Goal: Complete application form

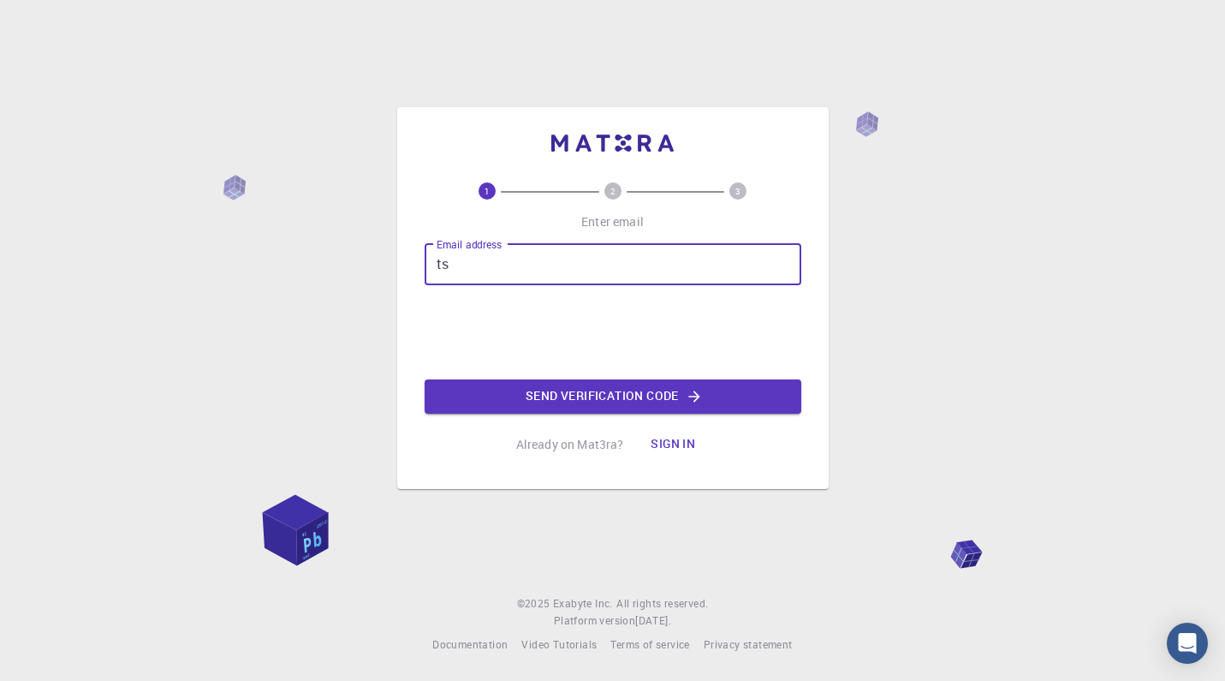
type input "t"
type input "[EMAIL_ADDRESS][DOMAIN_NAME]"
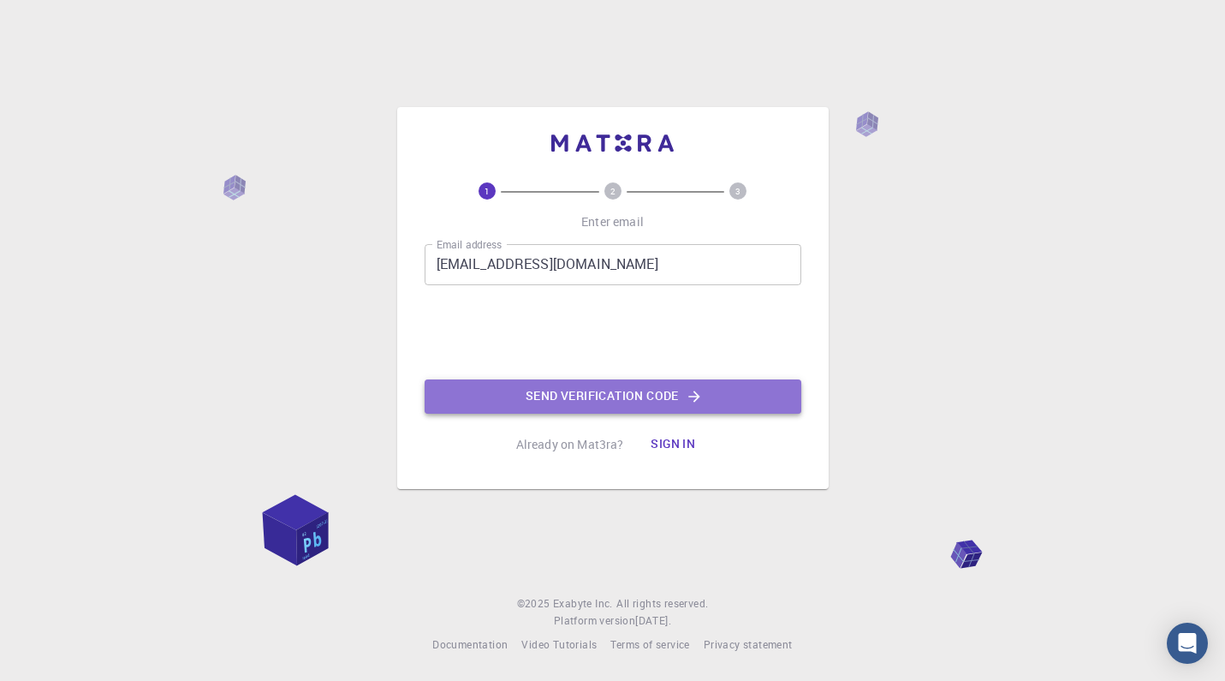
click at [539, 396] on button "Send verification code" at bounding box center [613, 396] width 377 height 34
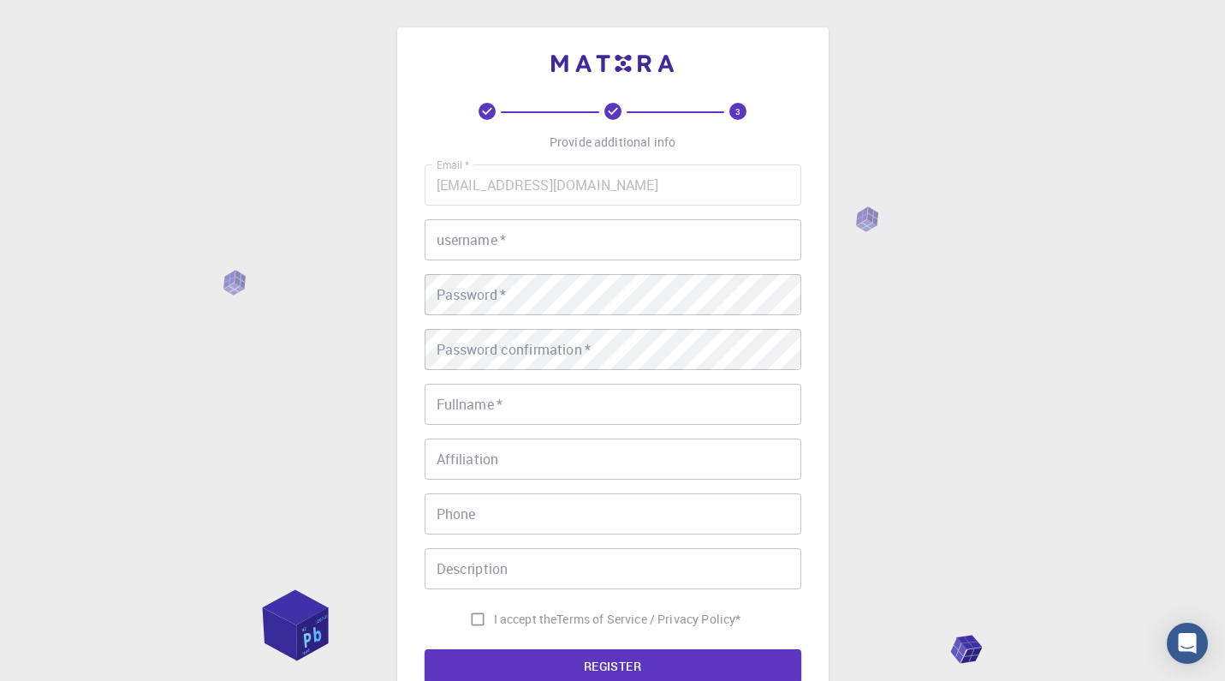
click at [505, 242] on input "username   *" at bounding box center [613, 239] width 377 height 41
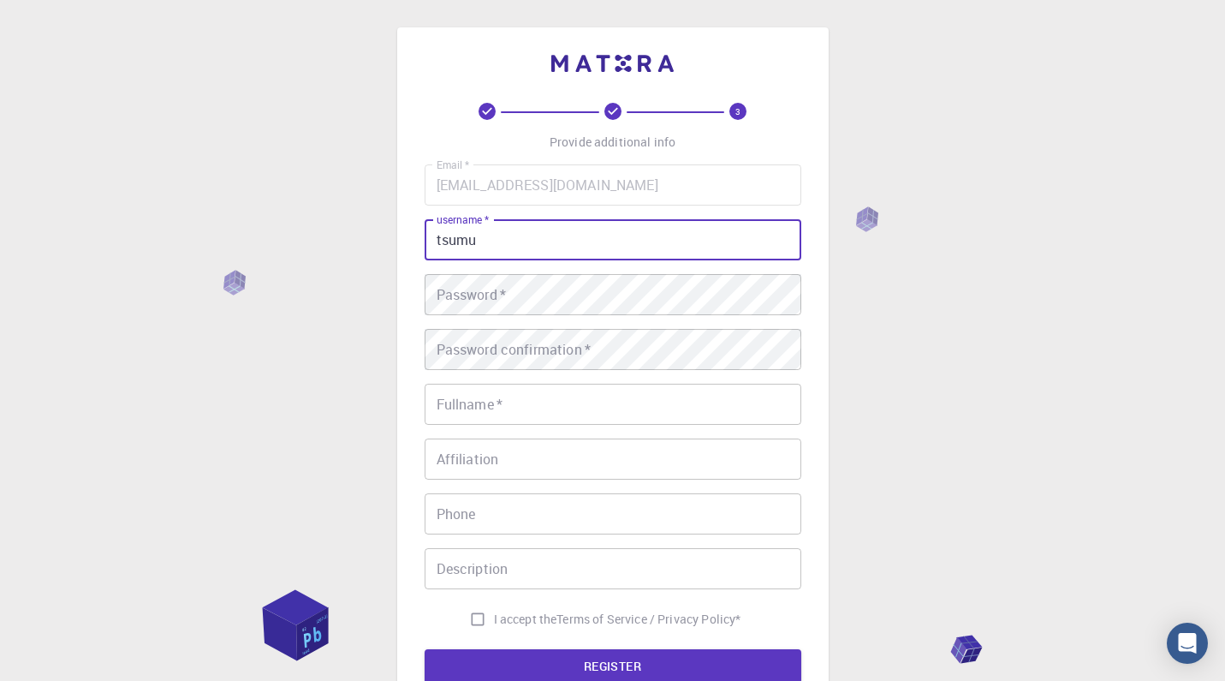
type input "tsumu"
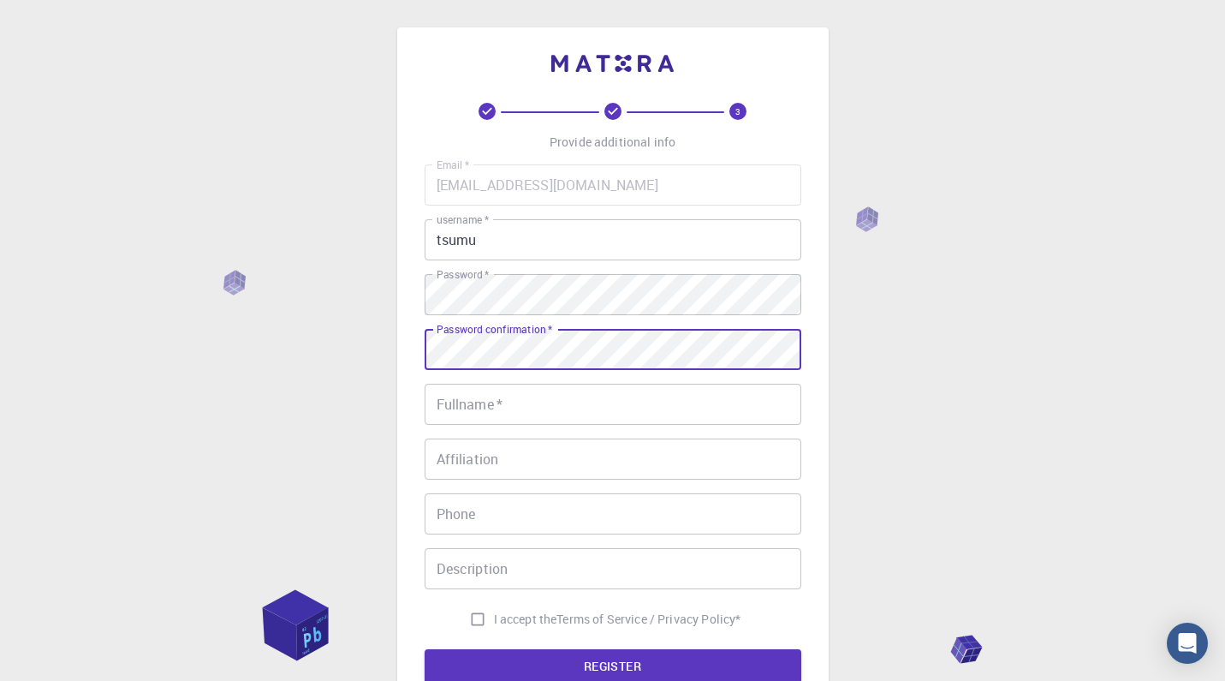
click at [557, 413] on input "Fullname   *" at bounding box center [613, 404] width 377 height 41
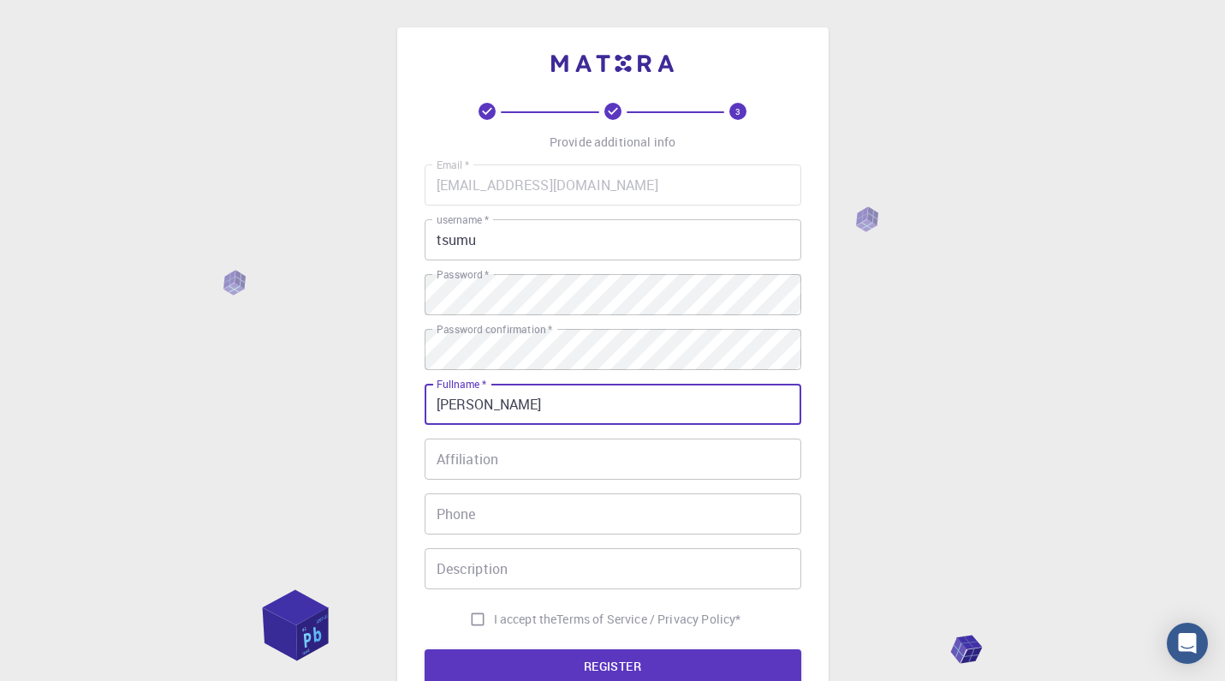
type input "[PERSON_NAME]"
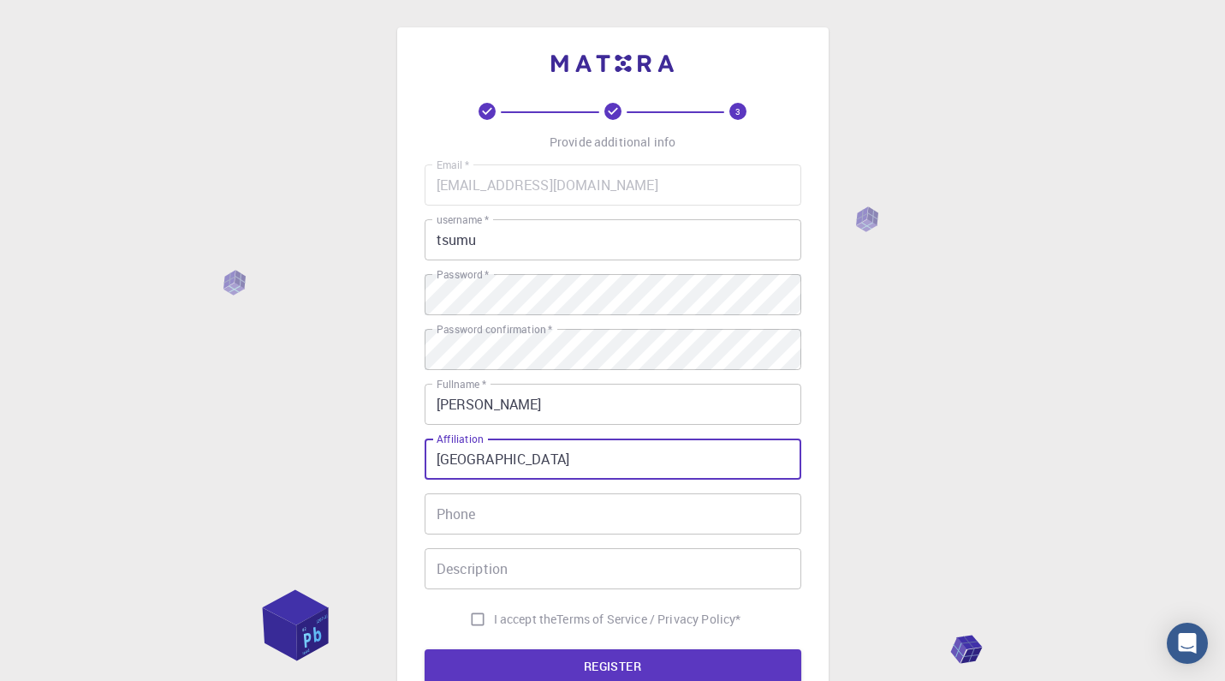
type input "[GEOGRAPHIC_DATA]"
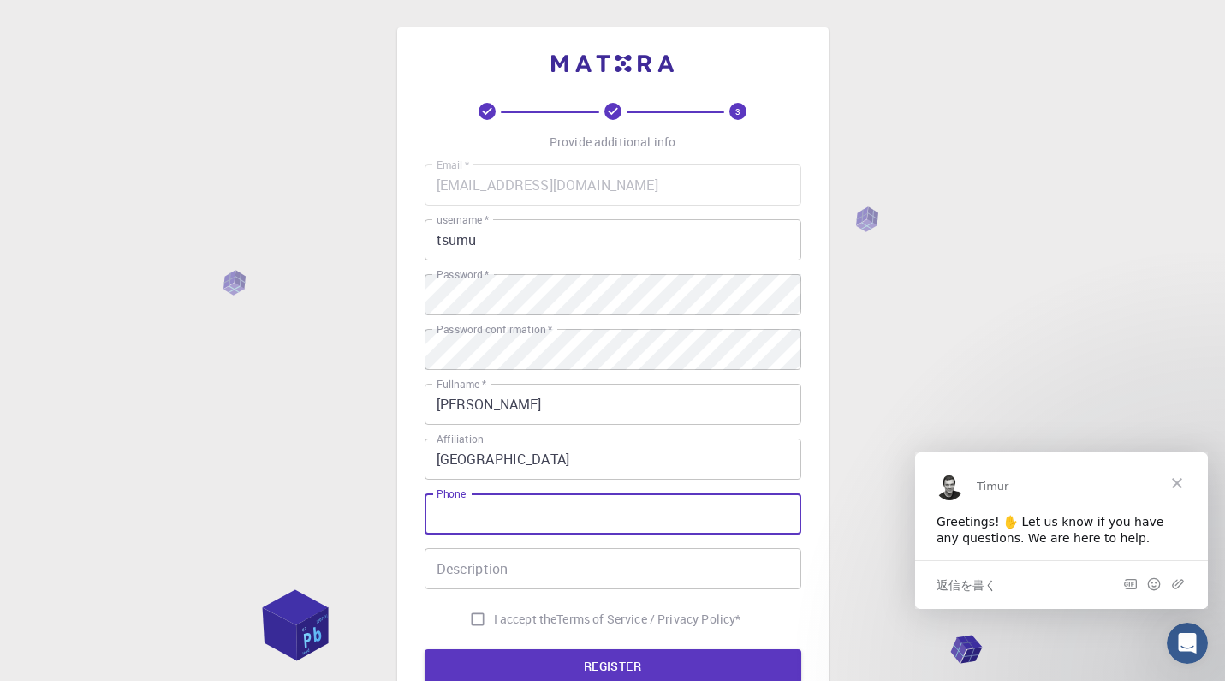
paste input ":[PHONE_NUMBER]"
click at [484, 515] on input ":[PHONE_NUMBER]" at bounding box center [613, 513] width 377 height 41
drag, startPoint x: 441, startPoint y: 515, endPoint x: 443, endPoint y: 533, distance: 18.1
click at [442, 516] on input ":[PHONE_NUMBER]" at bounding box center [613, 513] width 377 height 41
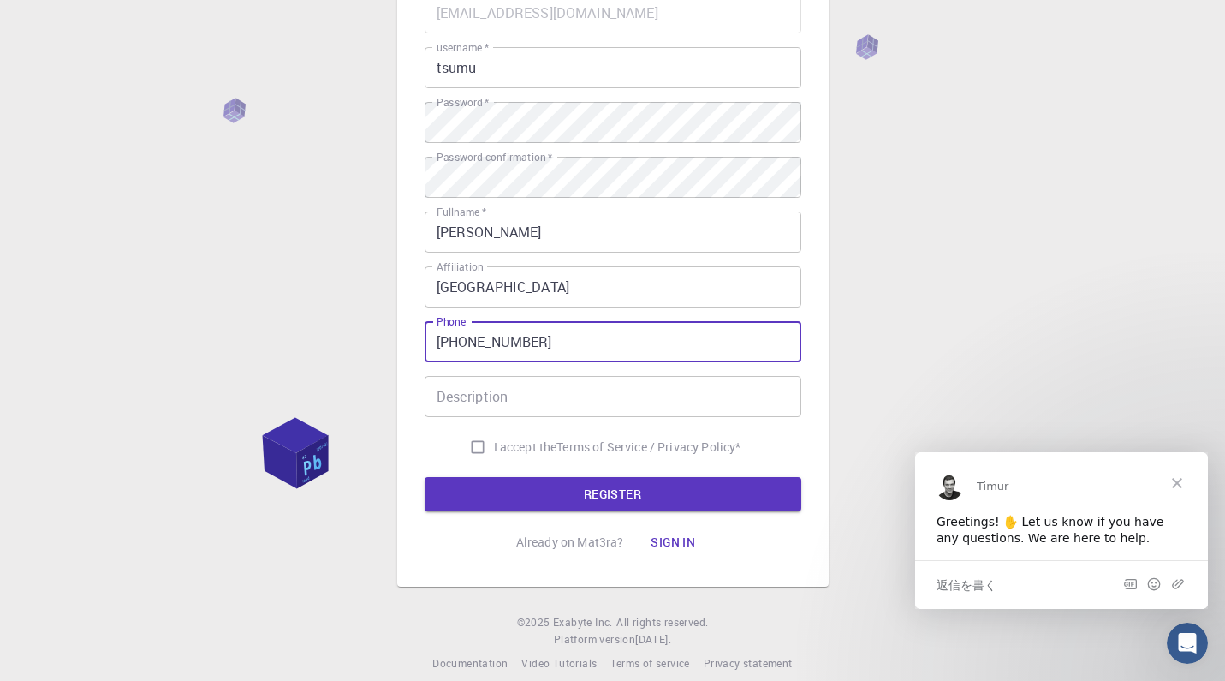
scroll to position [191, 0]
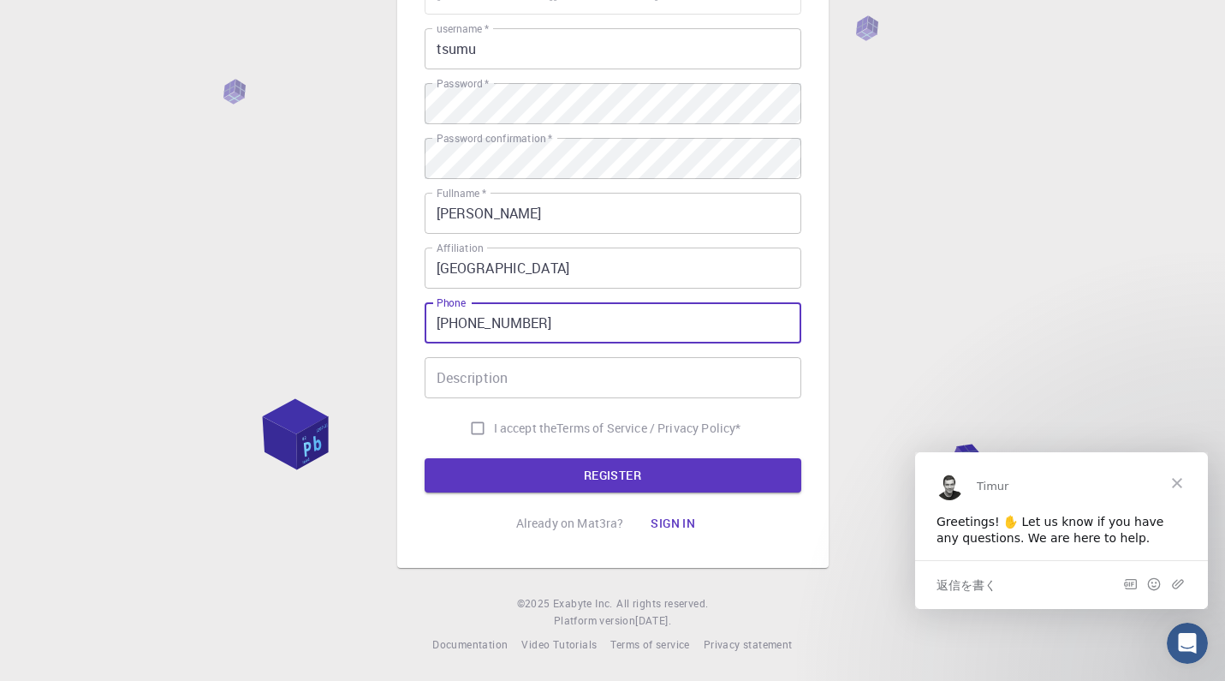
type input "[PHONE_NUMBER]"
click at [479, 428] on input "I accept the Terms of Service / Privacy Policy *" at bounding box center [478, 428] width 33 height 33
checkbox input "true"
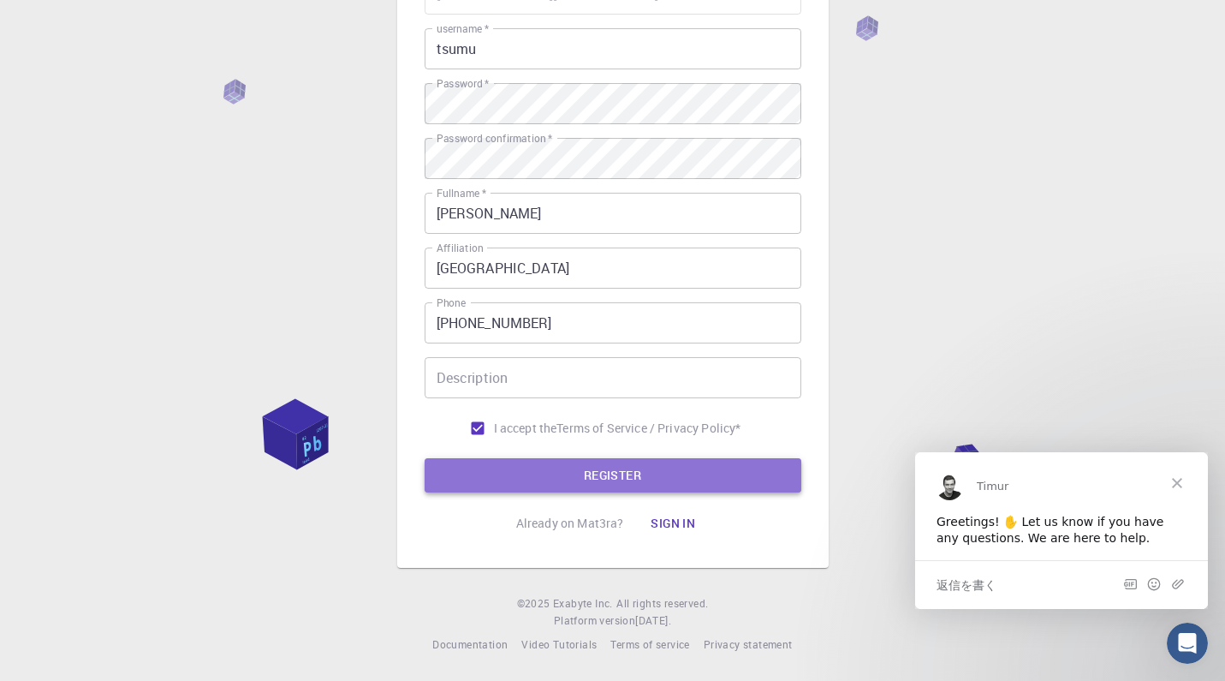
click at [500, 471] on button "REGISTER" at bounding box center [613, 475] width 377 height 34
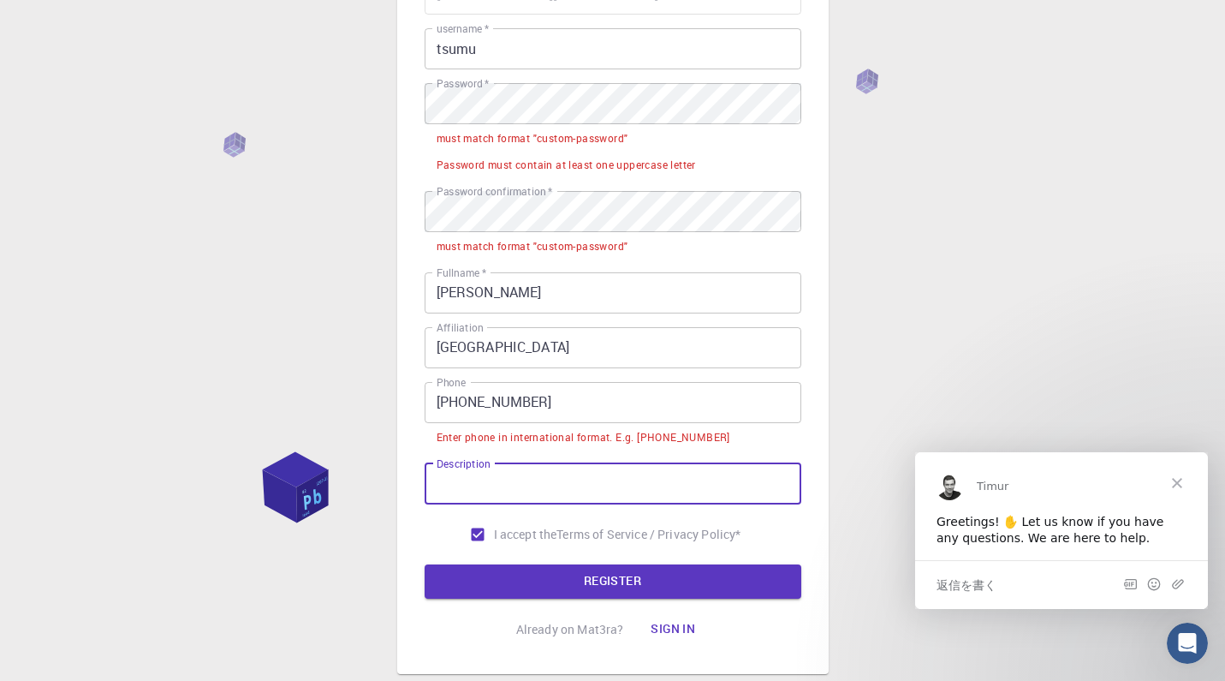
click at [586, 482] on input "Description" at bounding box center [613, 483] width 377 height 41
click at [459, 403] on input "[PHONE_NUMBER]" at bounding box center [613, 402] width 377 height 41
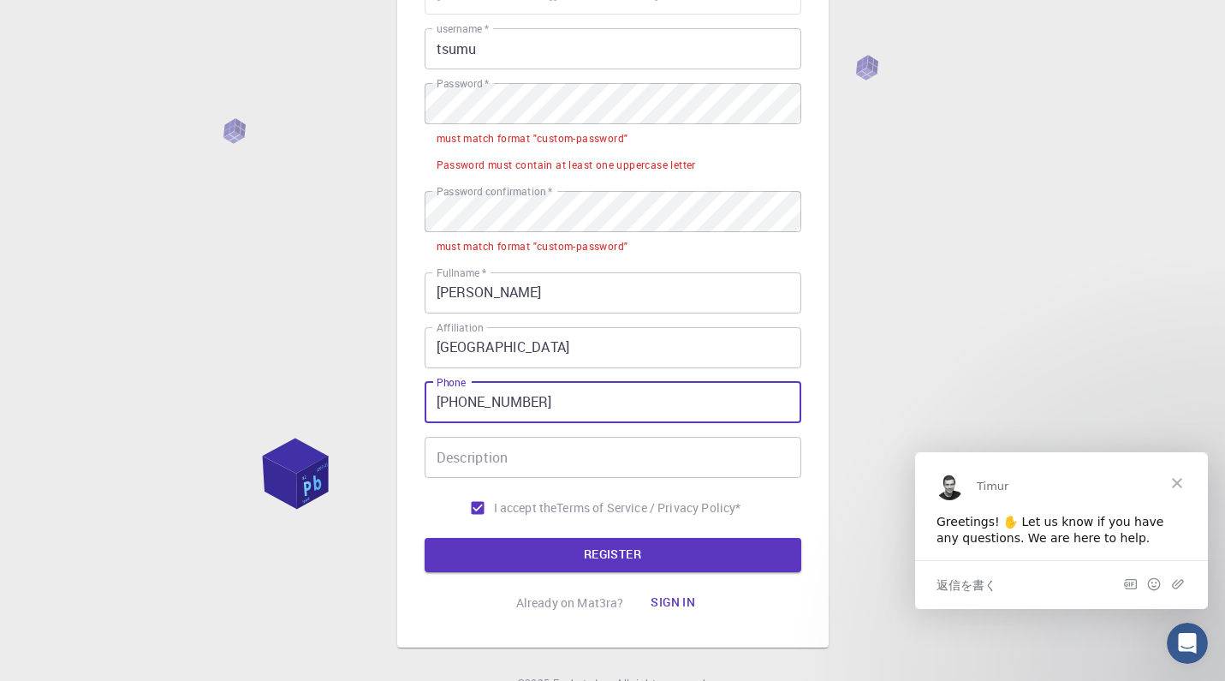
scroll to position [170, 0]
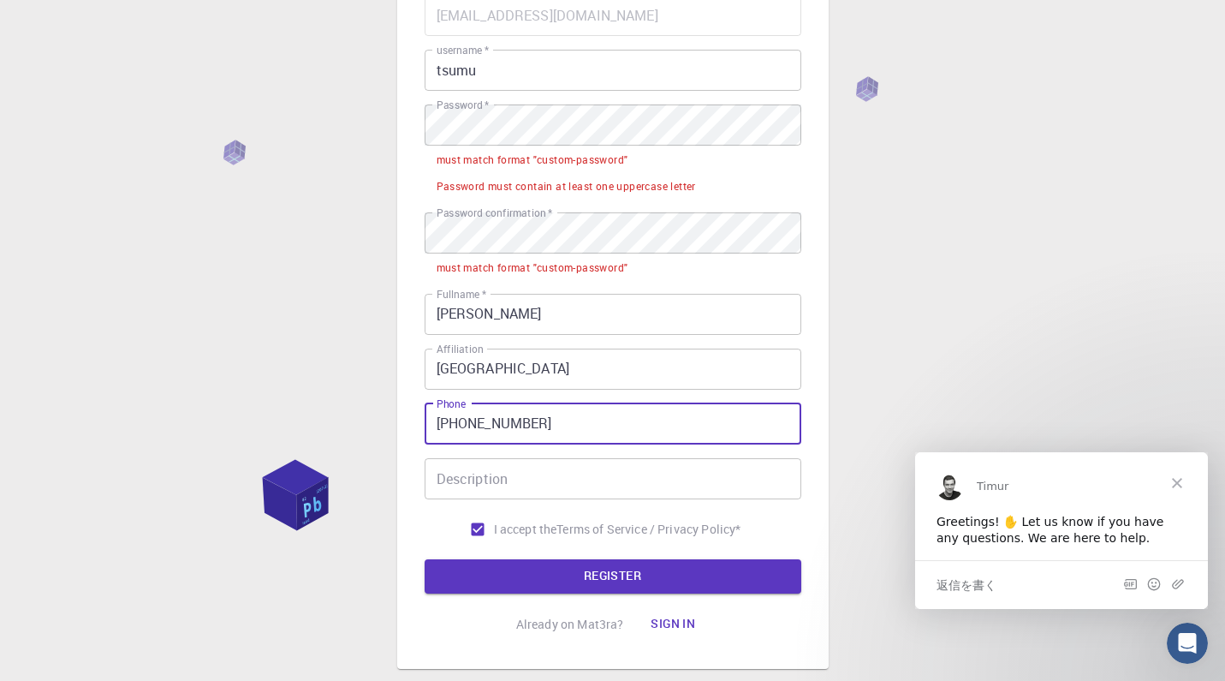
type input "[PHONE_NUMBER]"
click at [948, 280] on div "3 Provide additional info Email   * [EMAIL_ADDRESS][DOMAIN_NAME] Email   * user…" at bounding box center [612, 305] width 1225 height 951
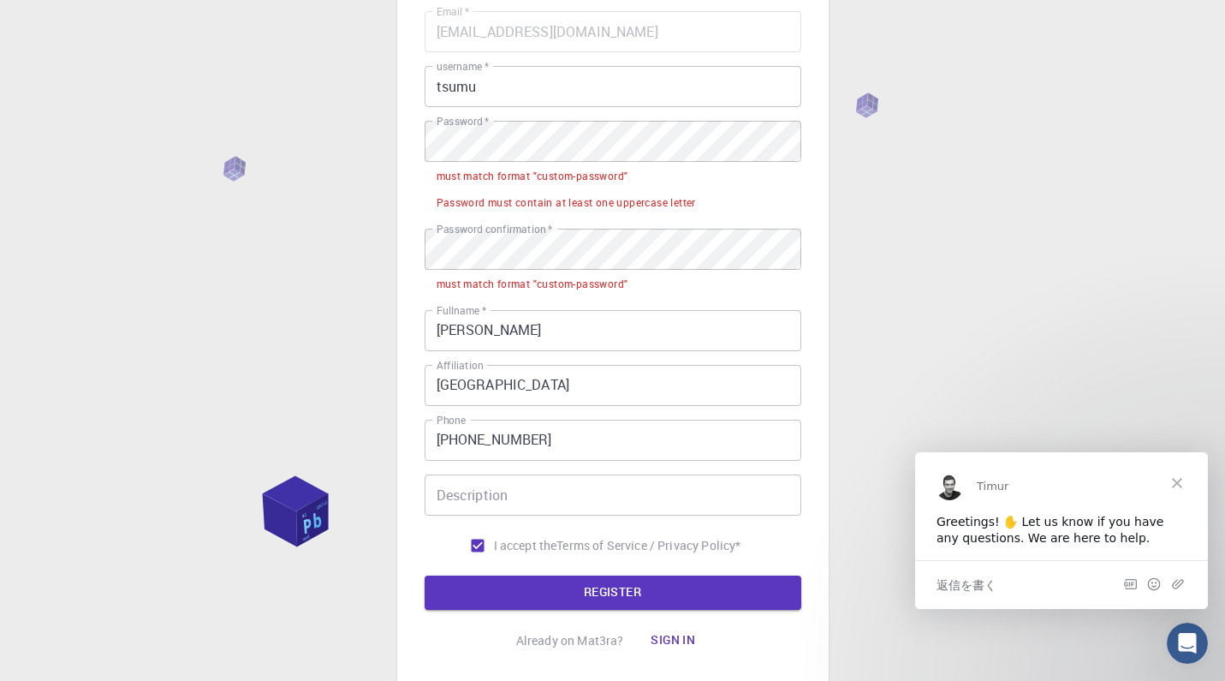
scroll to position [134, 0]
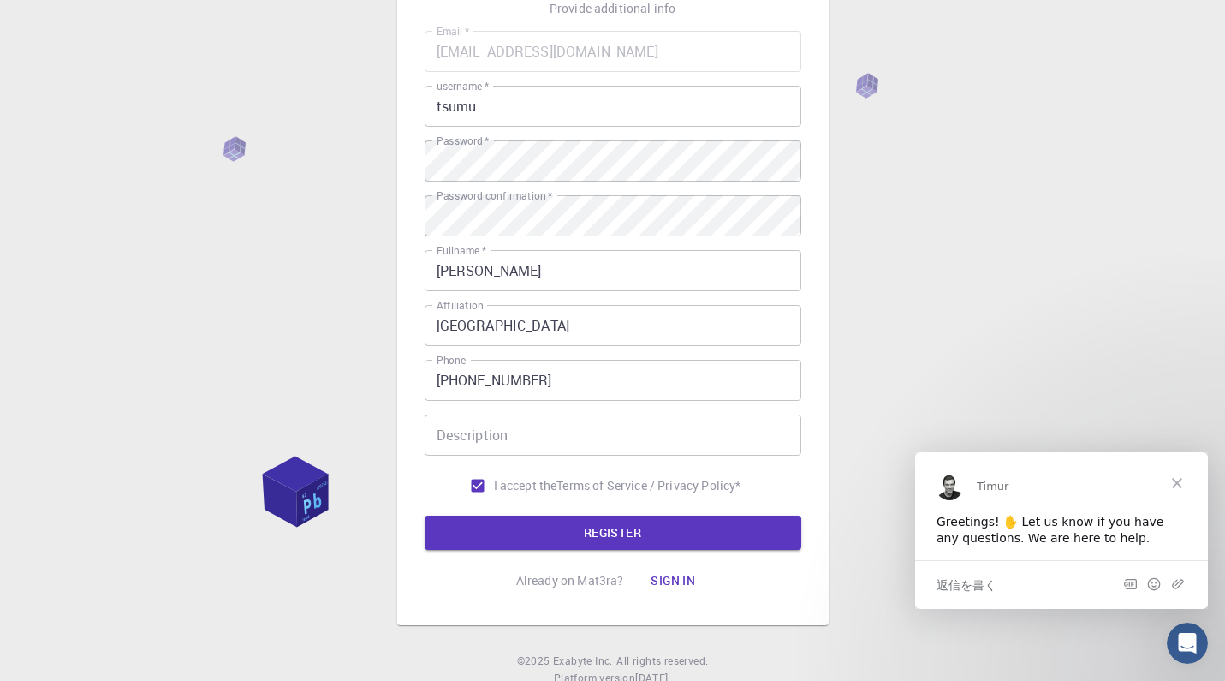
drag, startPoint x: 946, startPoint y: 206, endPoint x: 931, endPoint y: 214, distance: 17.2
click at [946, 206] on div "3 Provide additional info Email   * [EMAIL_ADDRESS][DOMAIN_NAME] Email   * user…" at bounding box center [612, 302] width 1225 height 872
click at [581, 528] on button "REGISTER" at bounding box center [613, 533] width 377 height 34
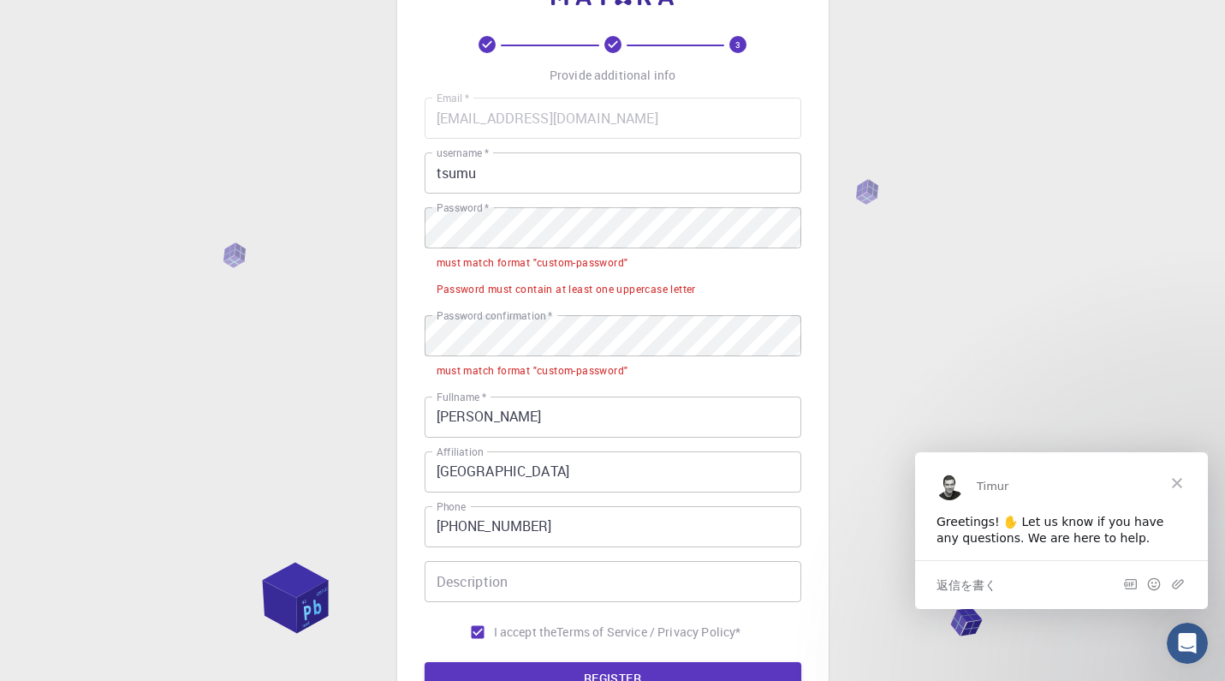
scroll to position [64, 0]
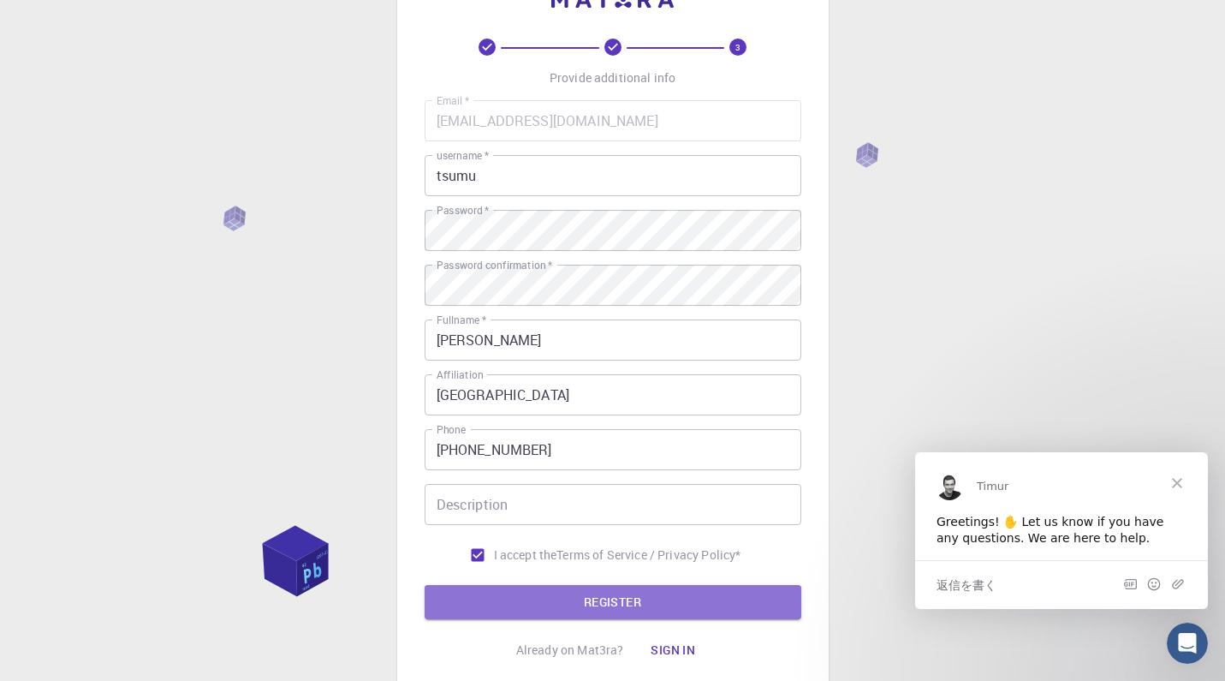
click at [568, 599] on button "REGISTER" at bounding box center [613, 602] width 377 height 34
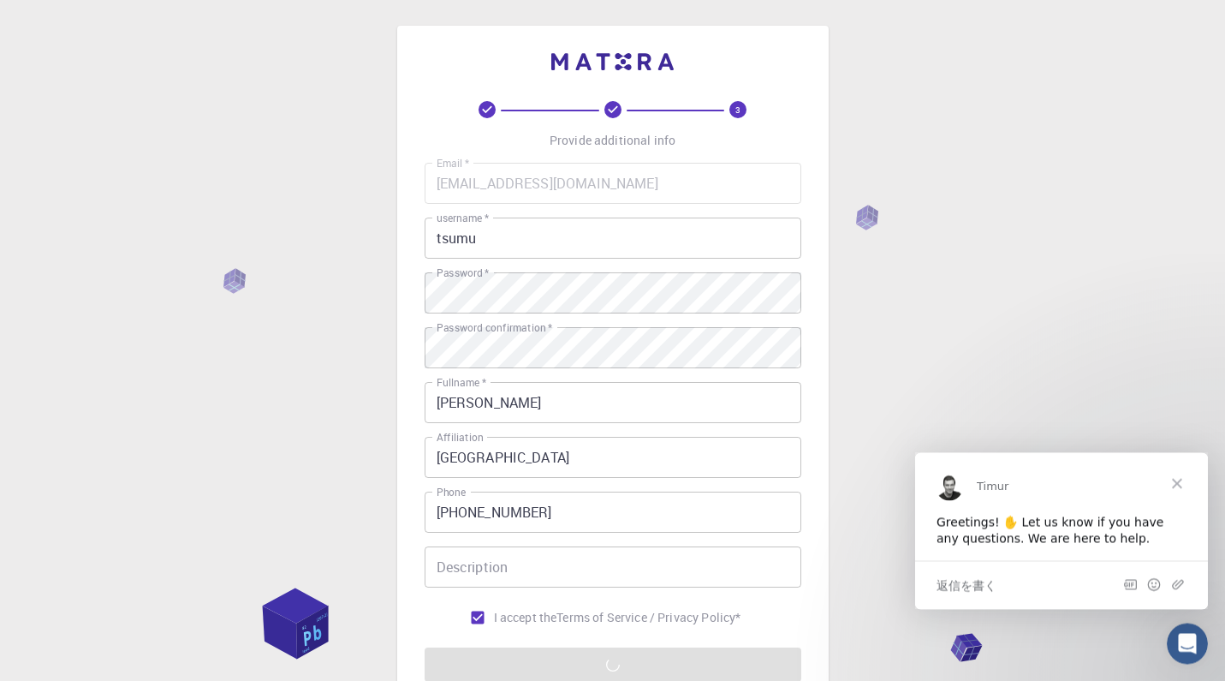
scroll to position [191, 0]
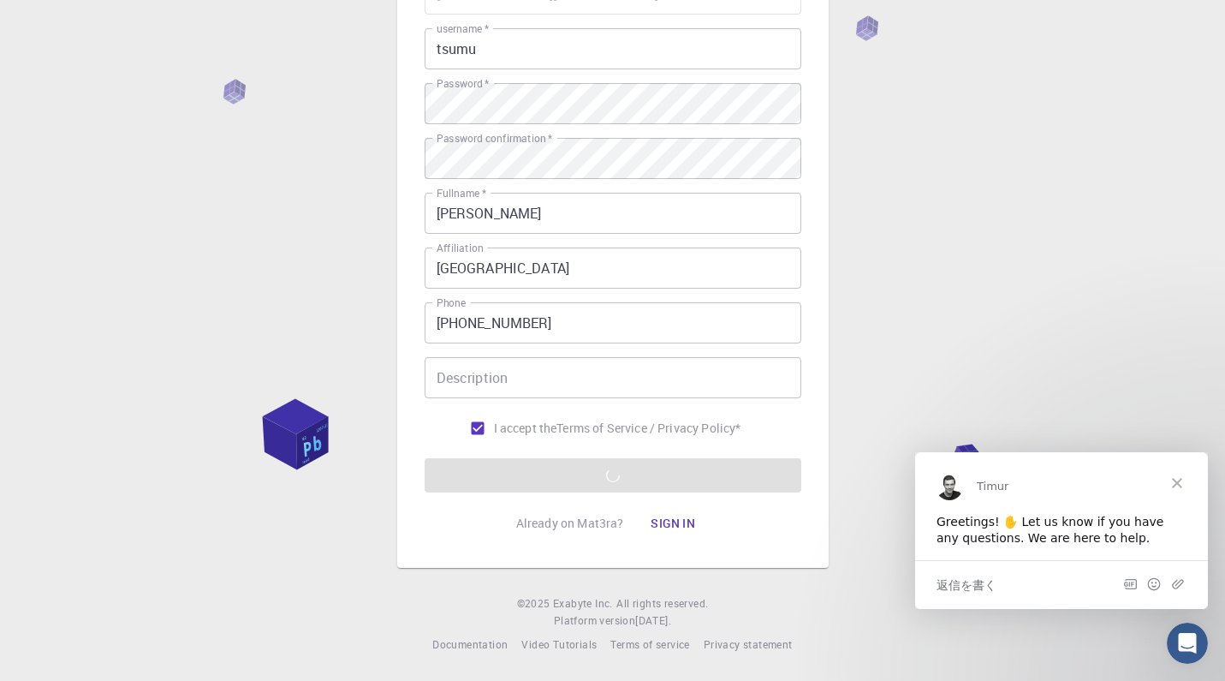
click at [1180, 481] on span "クローズ" at bounding box center [1178, 482] width 62 height 62
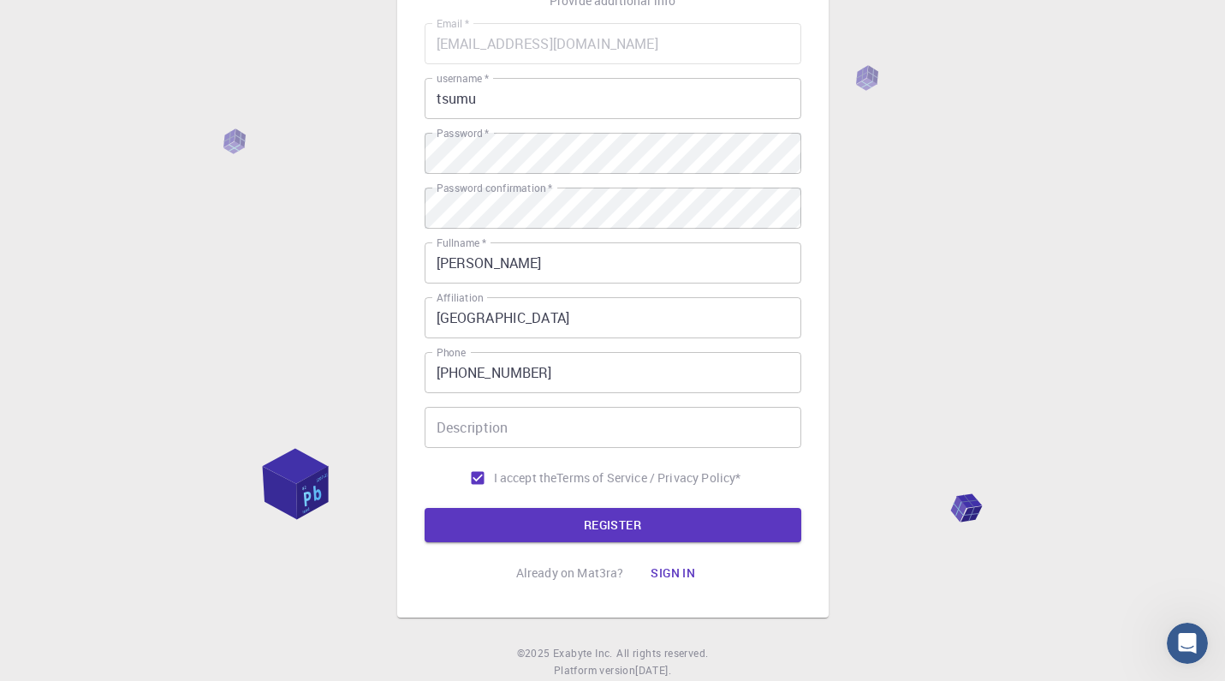
scroll to position [0, 0]
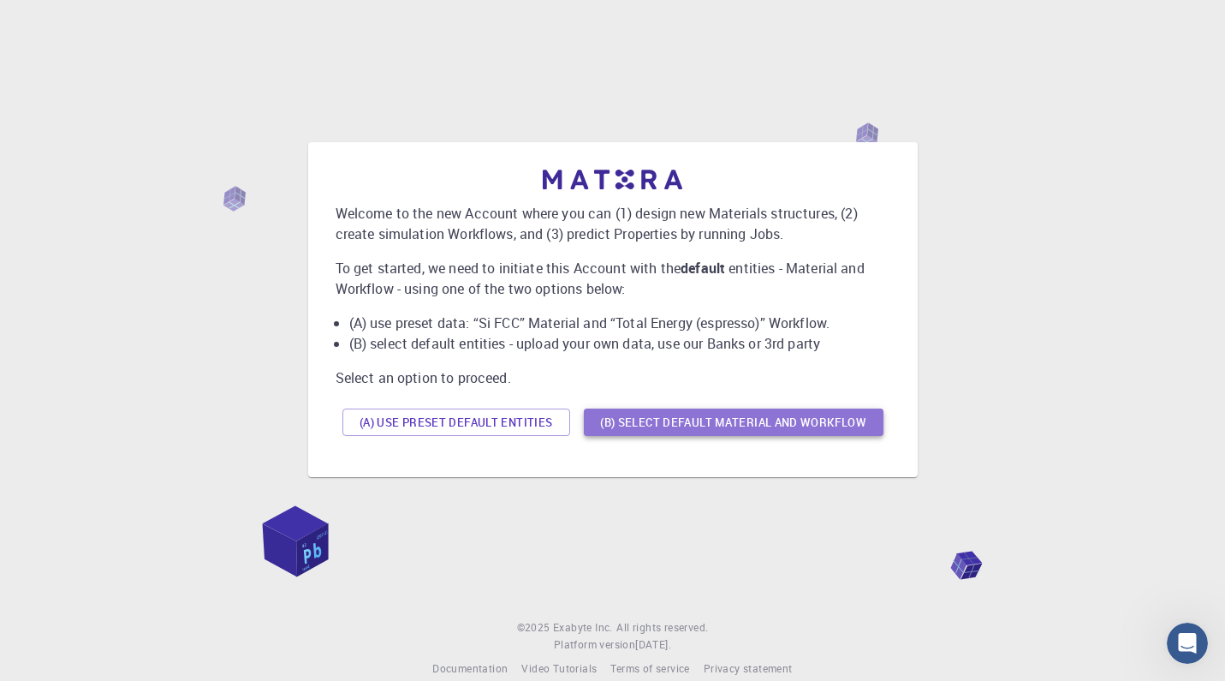
click at [807, 430] on button "(B) Select default material and workflow" at bounding box center [734, 421] width 300 height 27
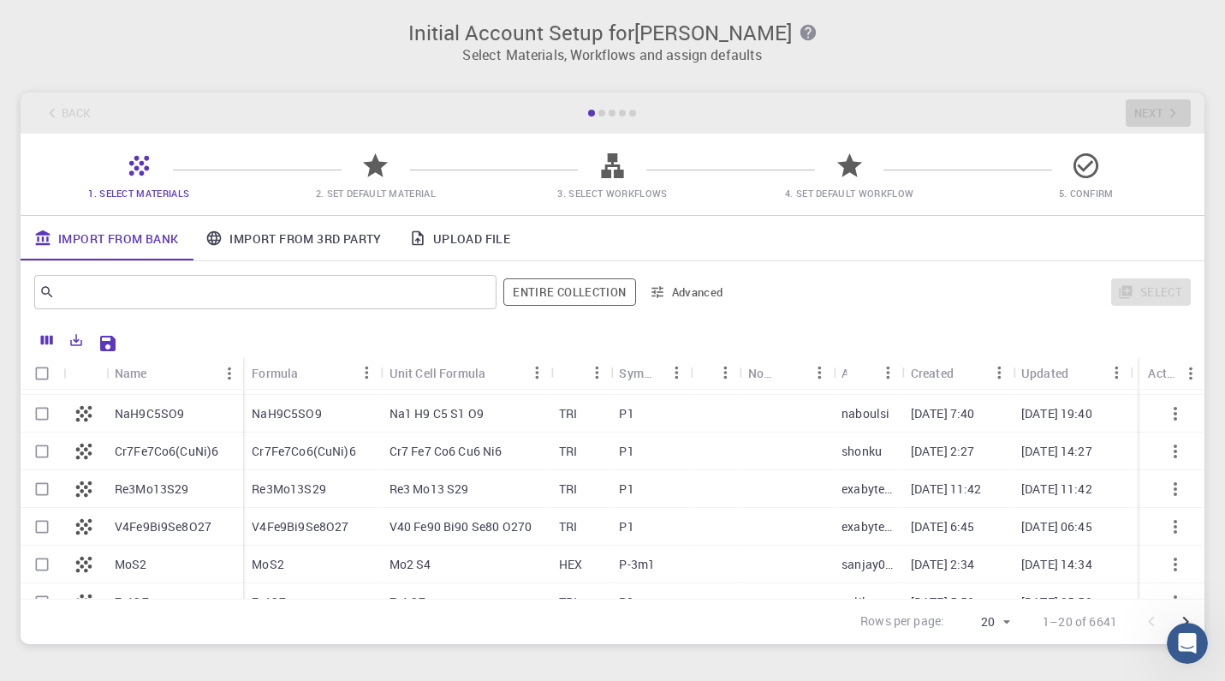
scroll to position [545, 0]
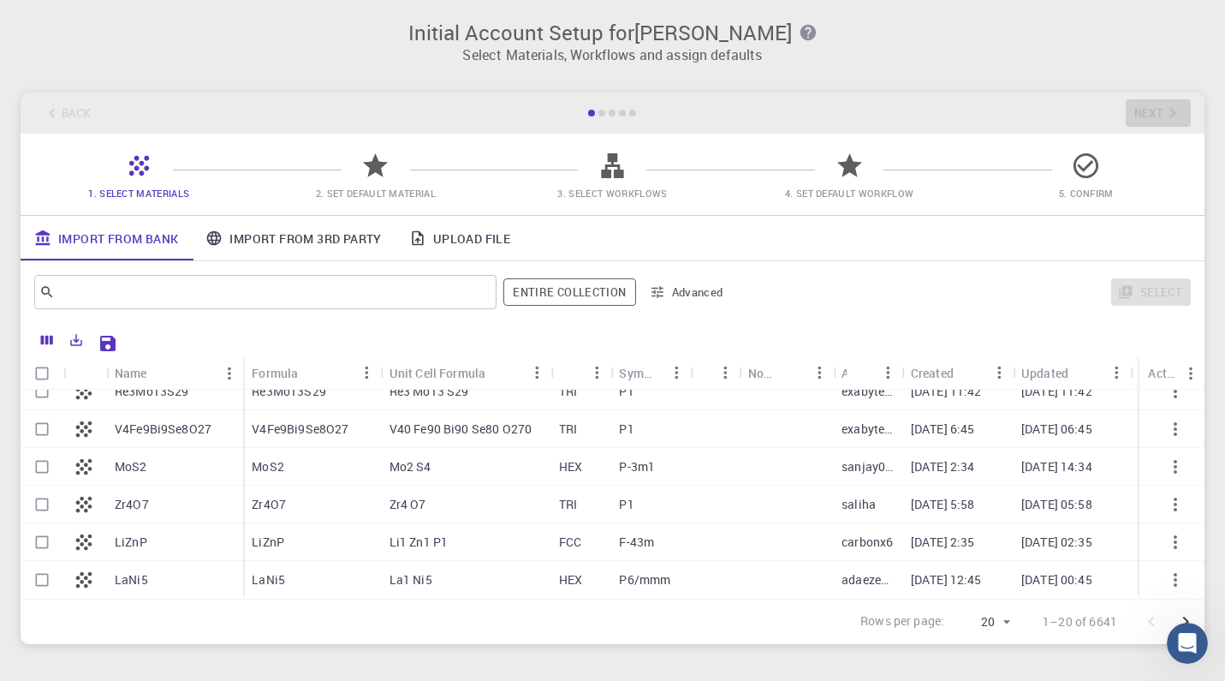
click at [665, 579] on p "P6/mmm" at bounding box center [644, 579] width 51 height 17
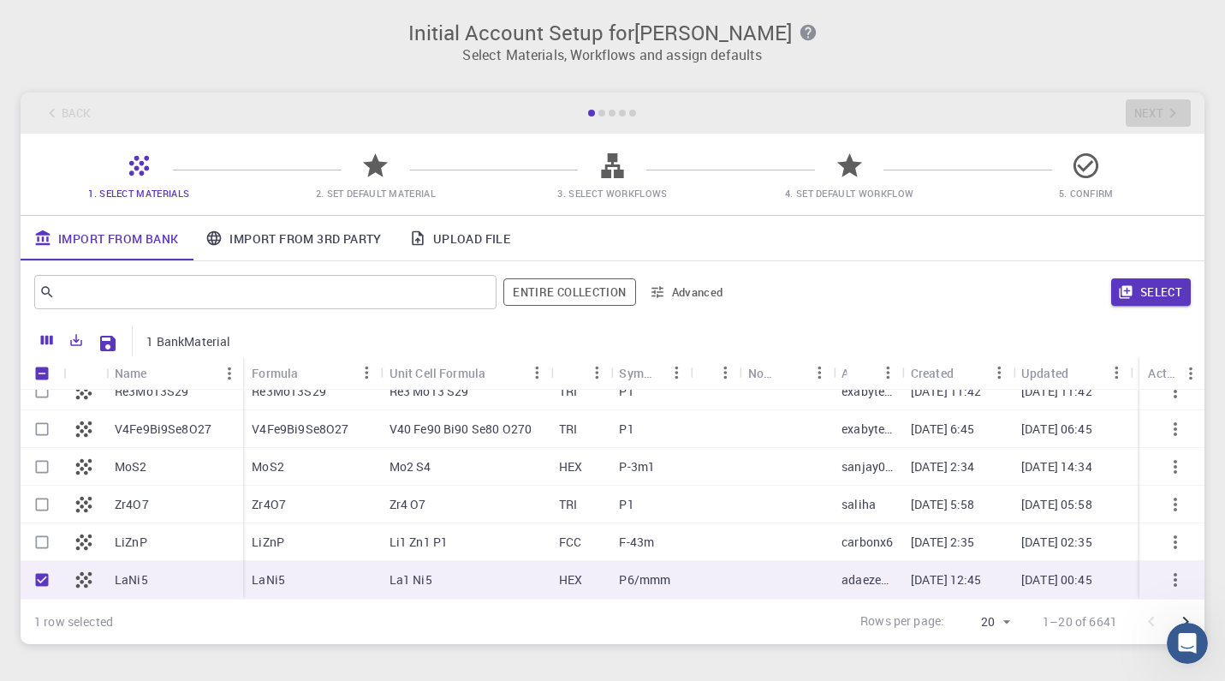
checkbox input "true"
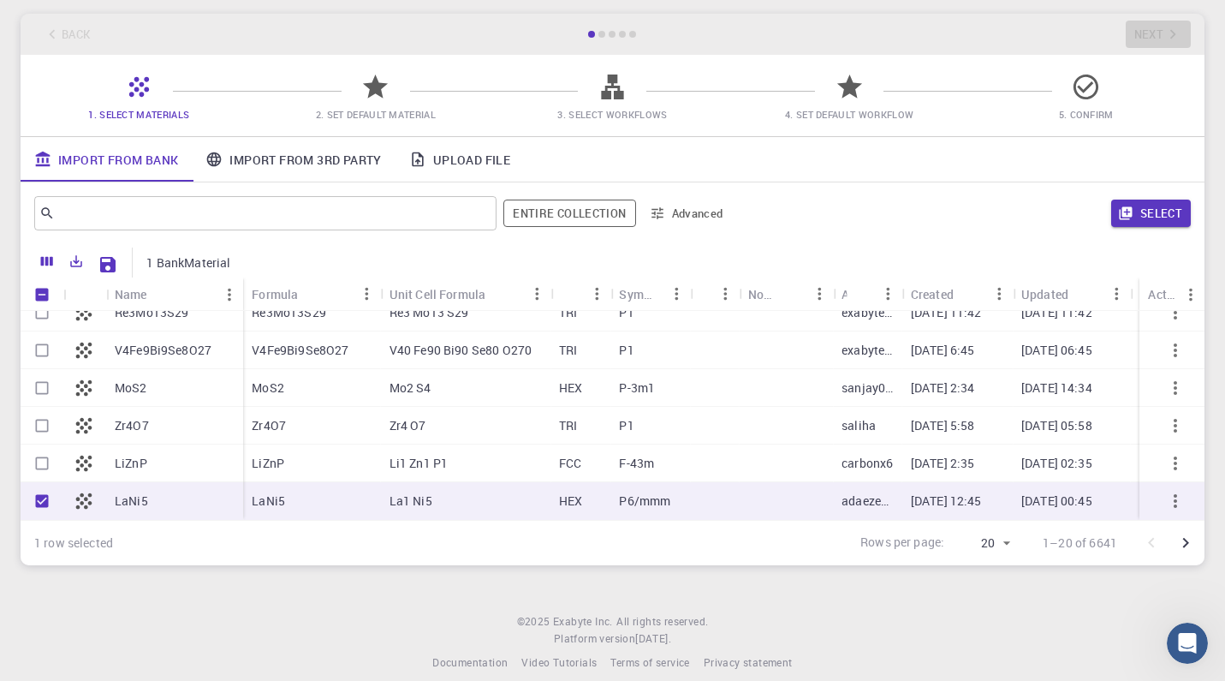
scroll to position [97, 0]
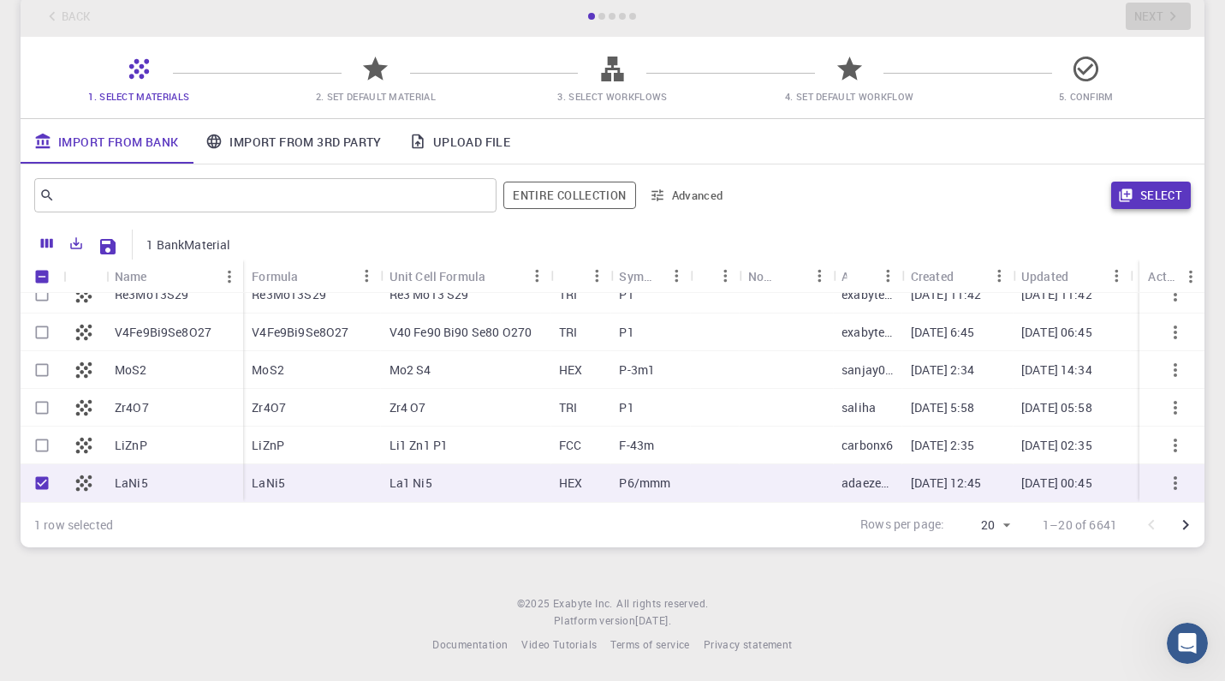
click at [1132, 201] on icon "button" at bounding box center [1125, 195] width 15 height 15
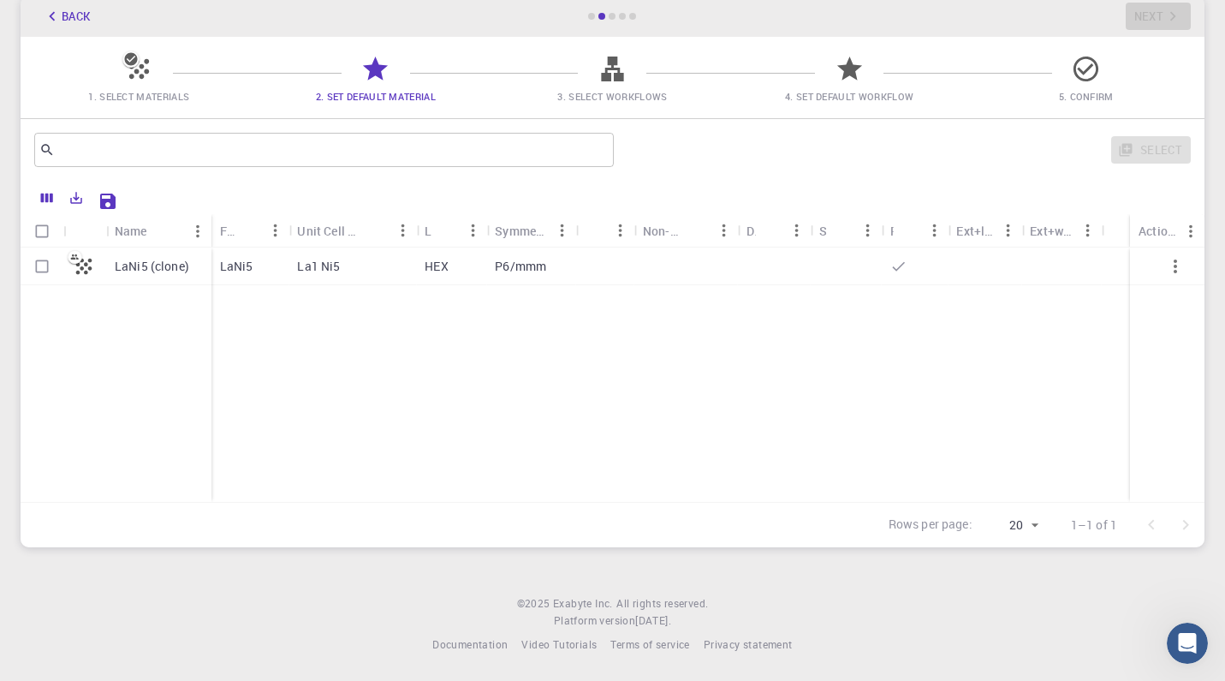
click at [676, 268] on div at bounding box center [687, 266] width 104 height 38
checkbox input "true"
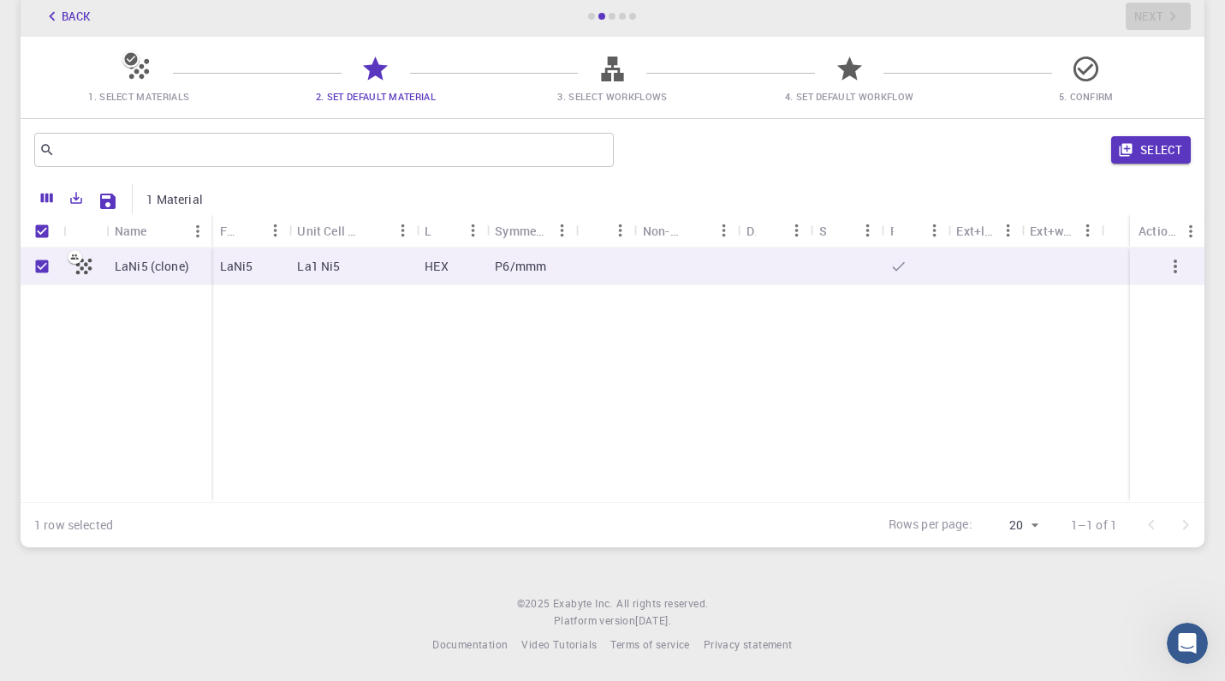
click at [506, 277] on div "P6/mmm" at bounding box center [530, 266] width 89 height 38
checkbox input "false"
click at [506, 277] on div "P6/mmm" at bounding box center [530, 266] width 89 height 38
checkbox input "true"
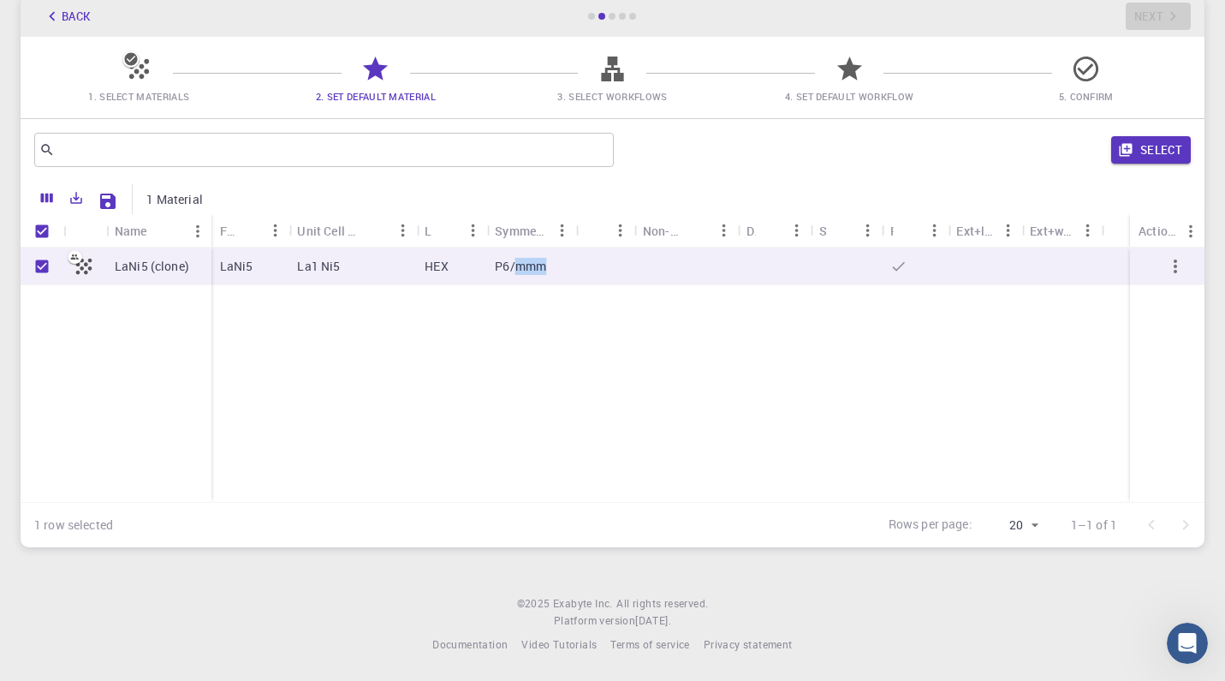
checkbox input "true"
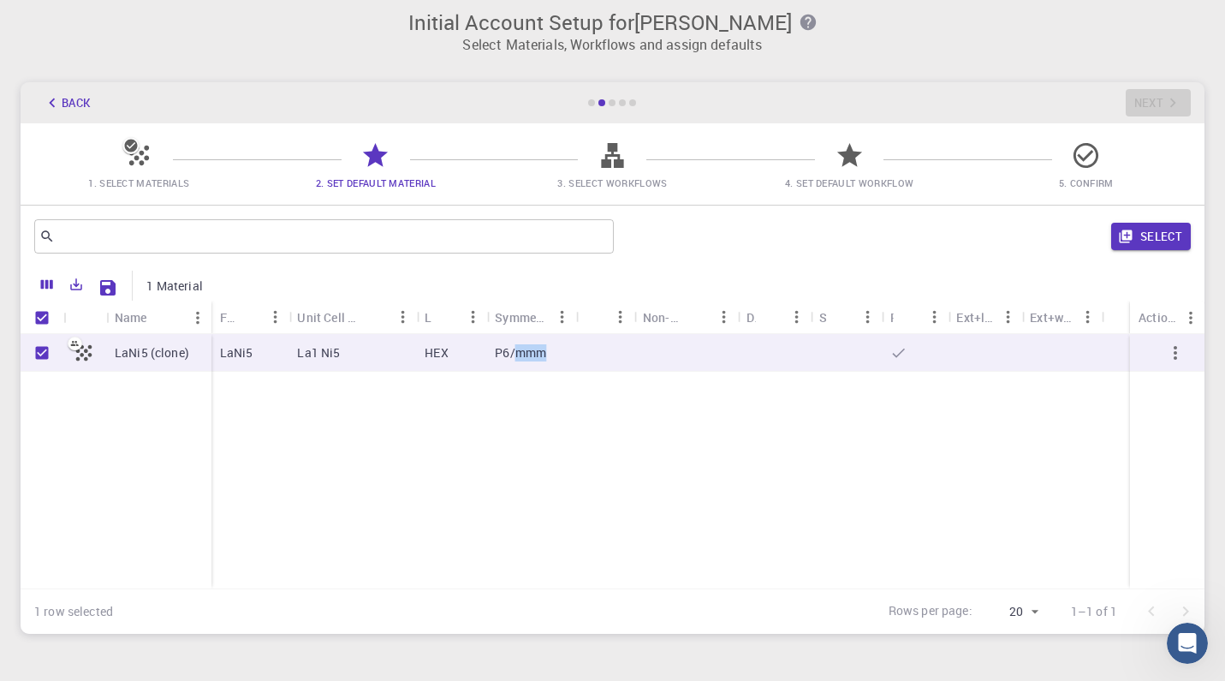
scroll to position [0, 0]
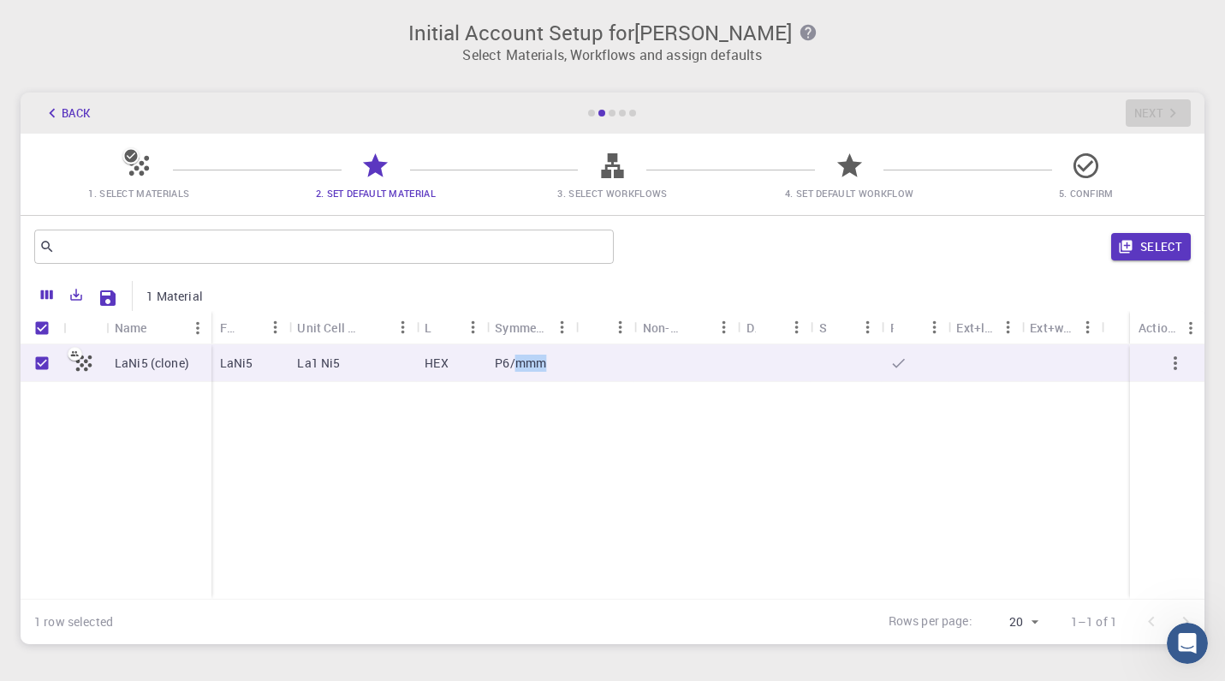
click at [615, 178] on icon at bounding box center [612, 165] width 22 height 25
click at [1165, 369] on div "Actions" at bounding box center [1160, 367] width 46 height 20
click at [1171, 364] on icon "button" at bounding box center [1175, 363] width 21 height 21
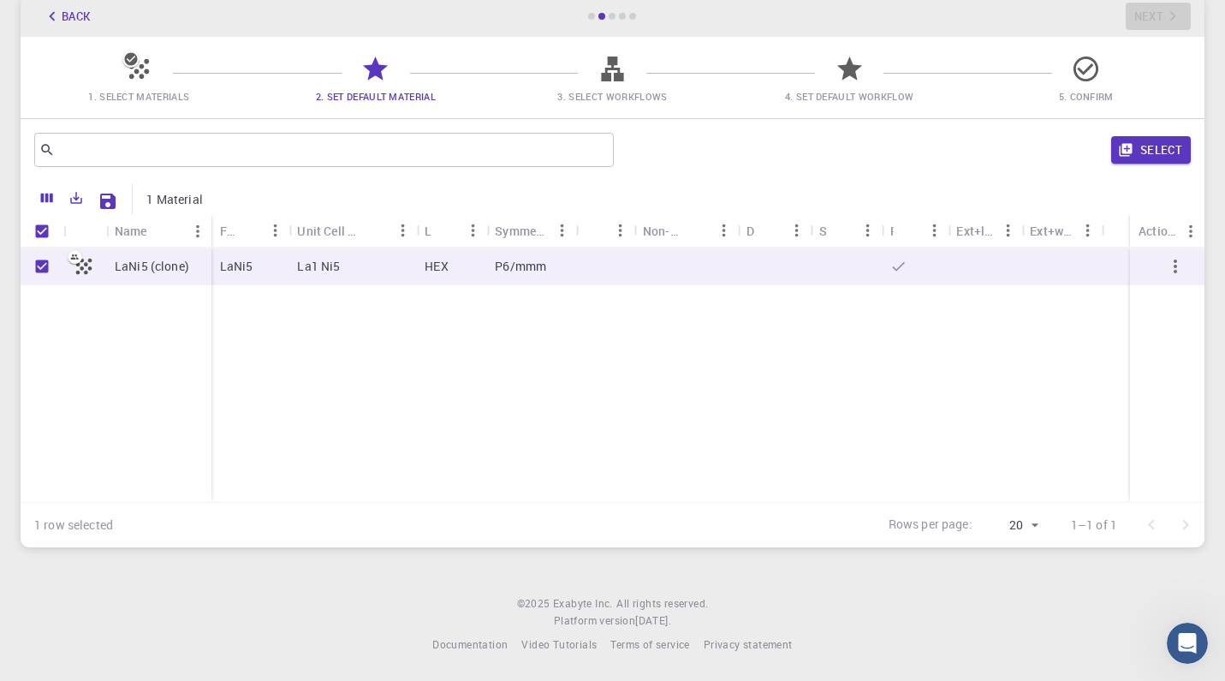
click at [651, 437] on div "LaNi5 (clone) LaNi5 La1 Ni5 HEX P6/mmm" at bounding box center [613, 374] width 1184 height 254
click at [135, 267] on p "LaNi5 (clone)" at bounding box center [152, 266] width 75 height 17
checkbox input "false"
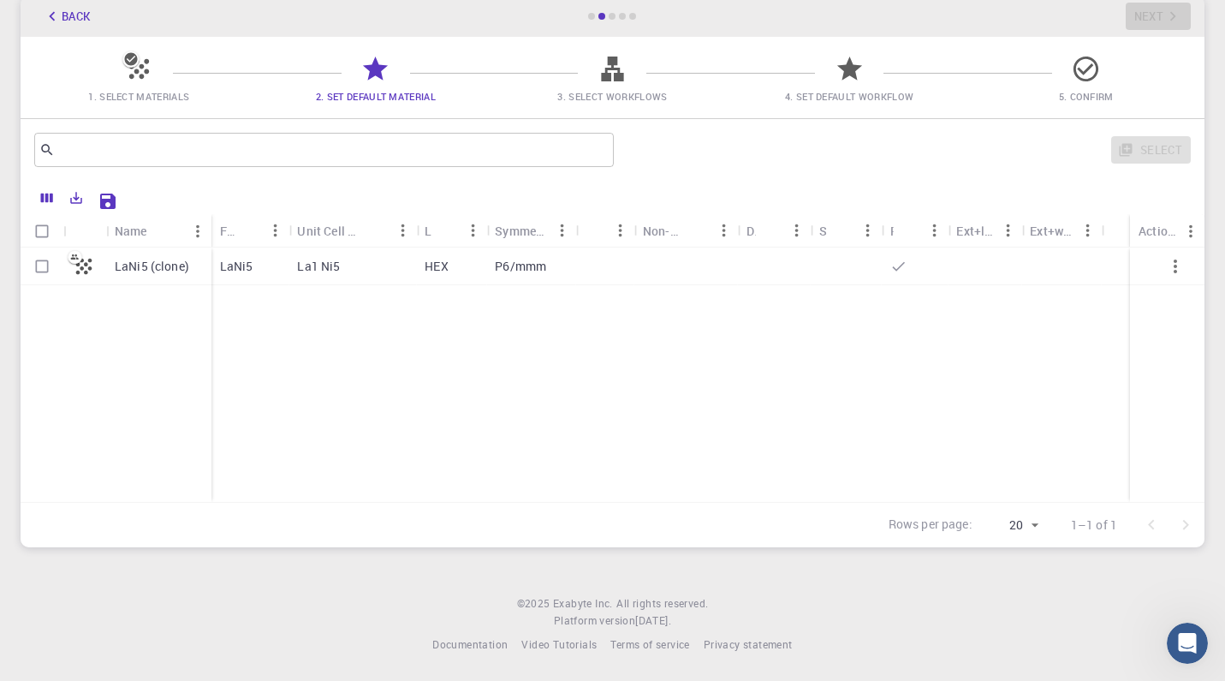
click at [135, 267] on p "LaNi5 (clone)" at bounding box center [152, 266] width 75 height 17
checkbox input "true"
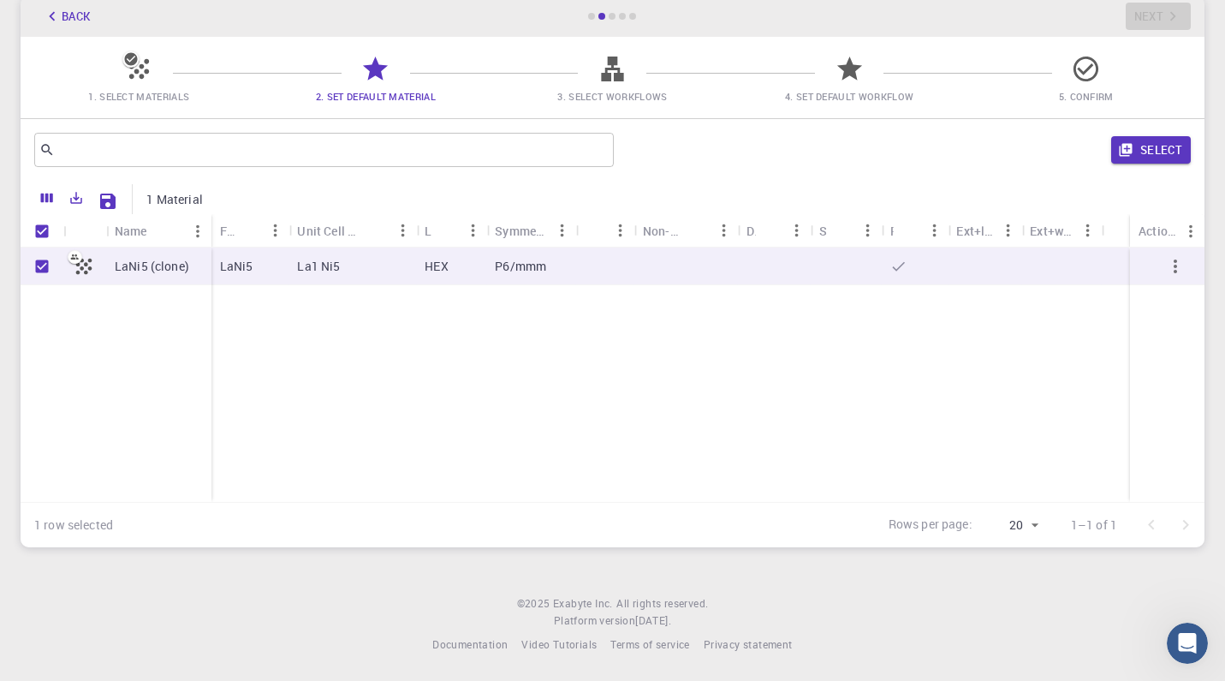
click at [605, 75] on icon at bounding box center [612, 69] width 22 height 25
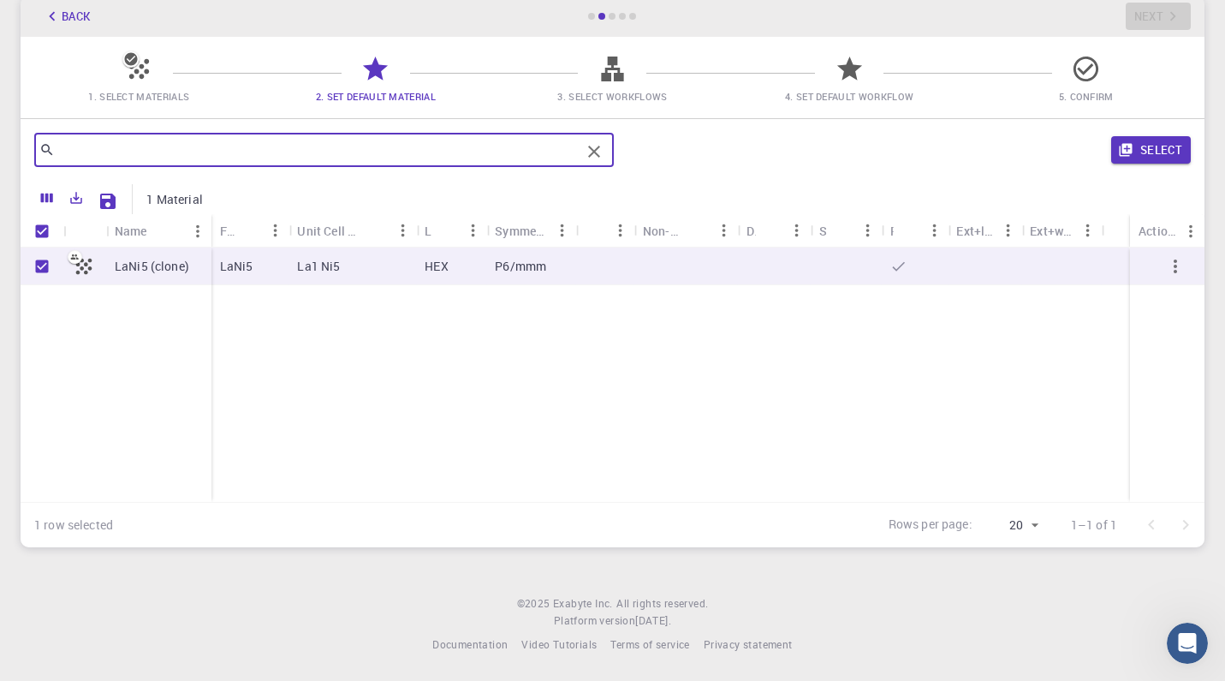
click at [187, 147] on input "text" at bounding box center [318, 150] width 526 height 24
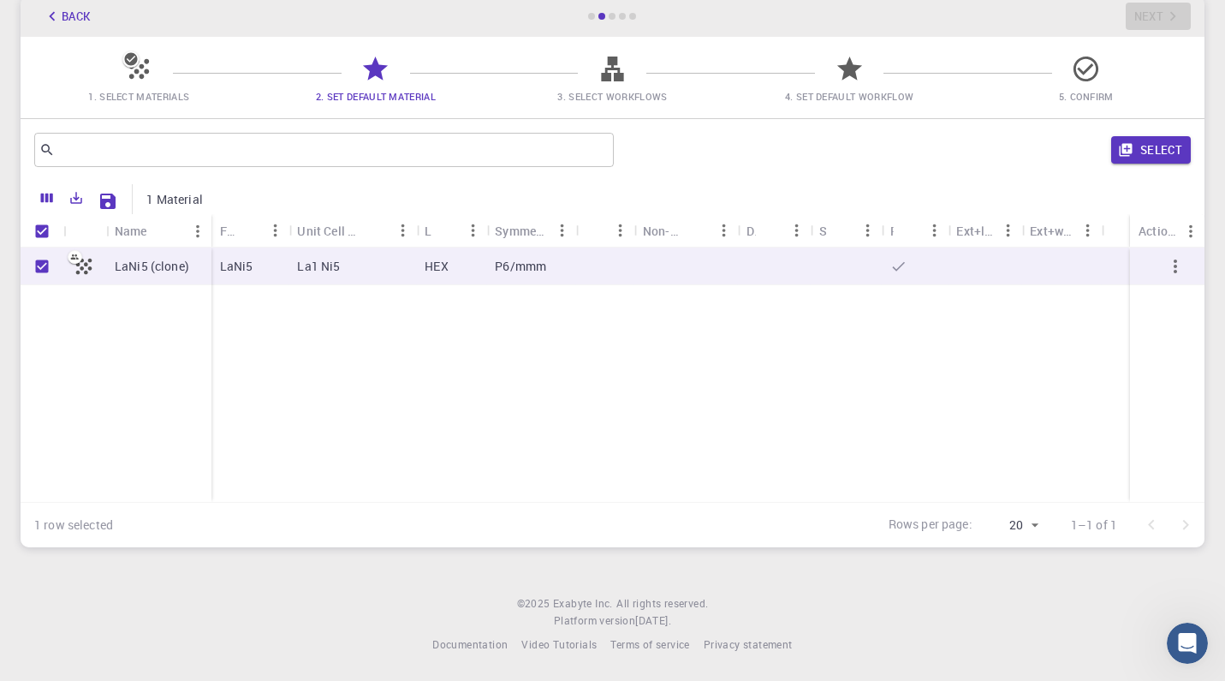
click at [76, 271] on icon at bounding box center [84, 266] width 24 height 24
checkbox input "false"
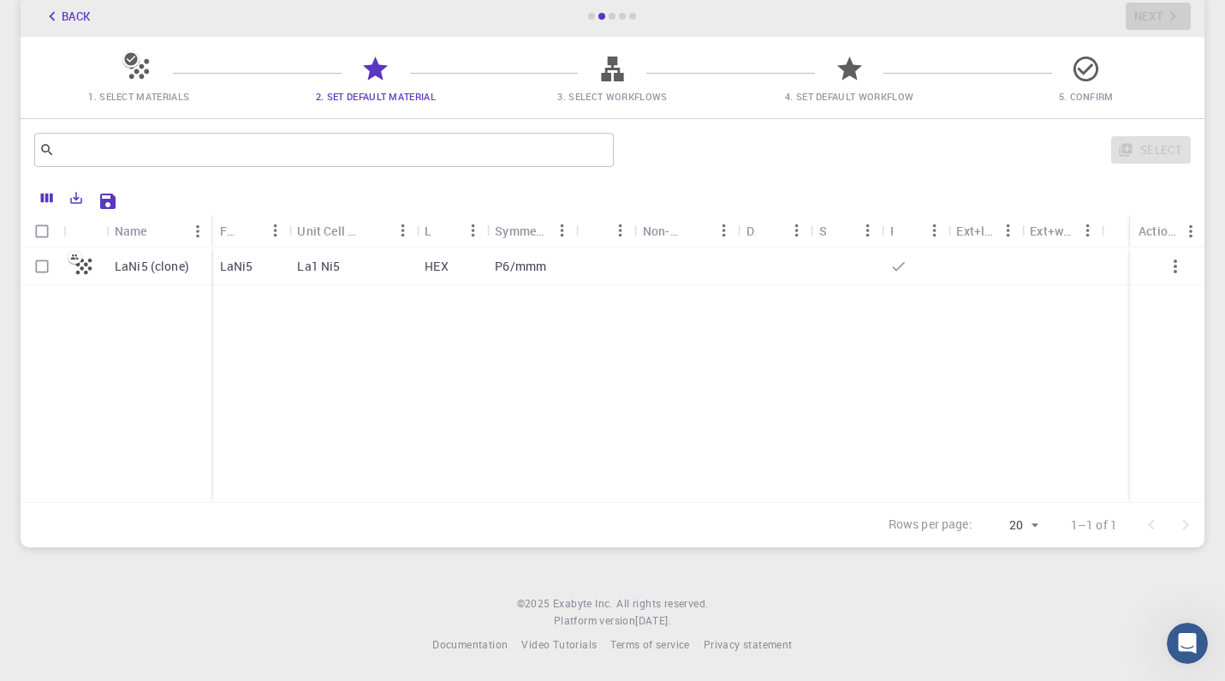
click at [74, 255] on icon at bounding box center [75, 257] width 15 height 15
checkbox input "true"
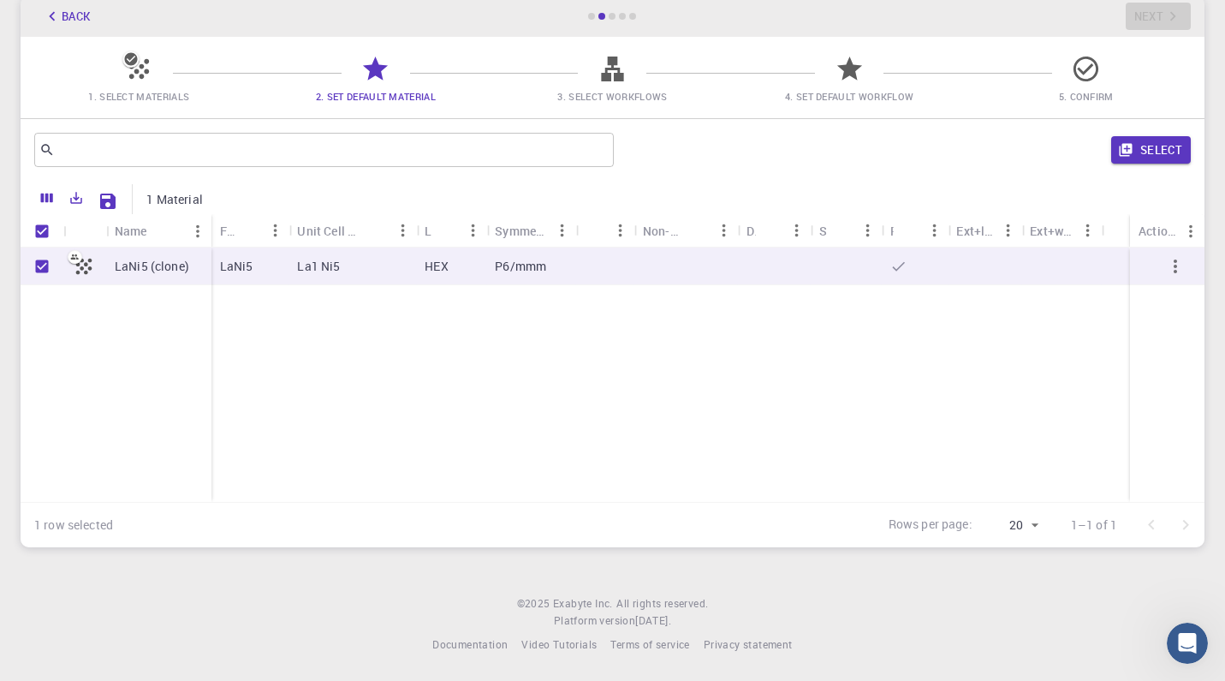
click at [151, 265] on p "LaNi5 (clone)" at bounding box center [152, 266] width 75 height 17
checkbox input "false"
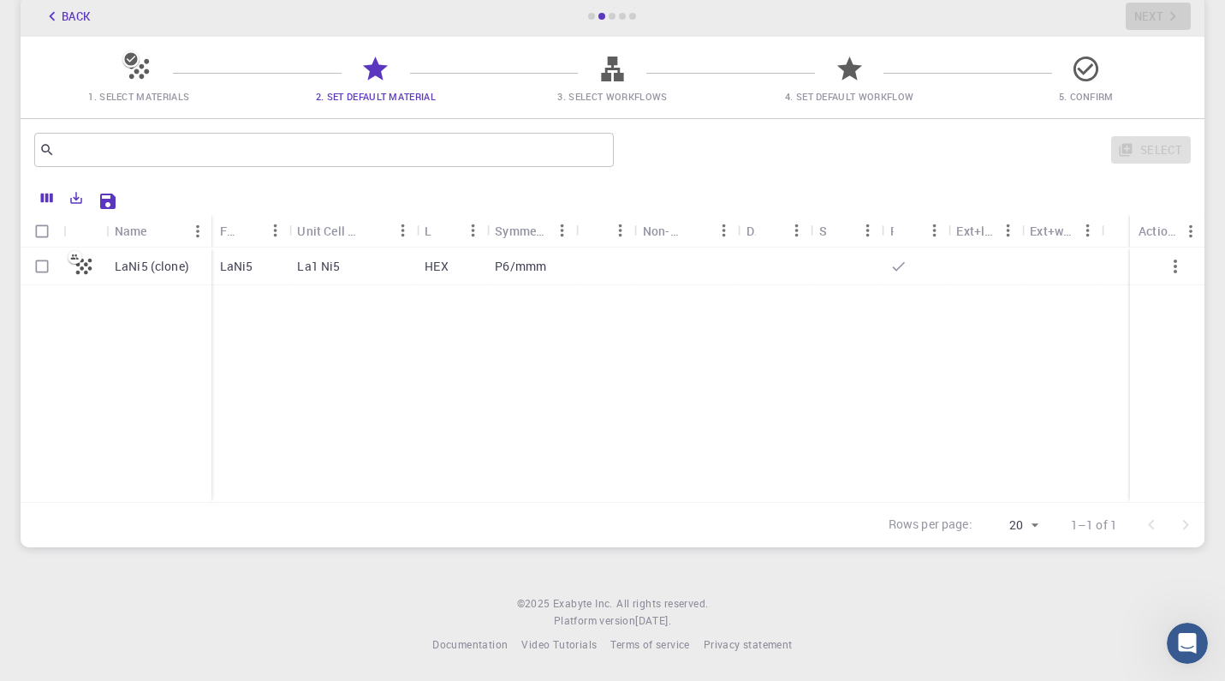
click at [265, 265] on div "LaNi5" at bounding box center [251, 266] width 78 height 38
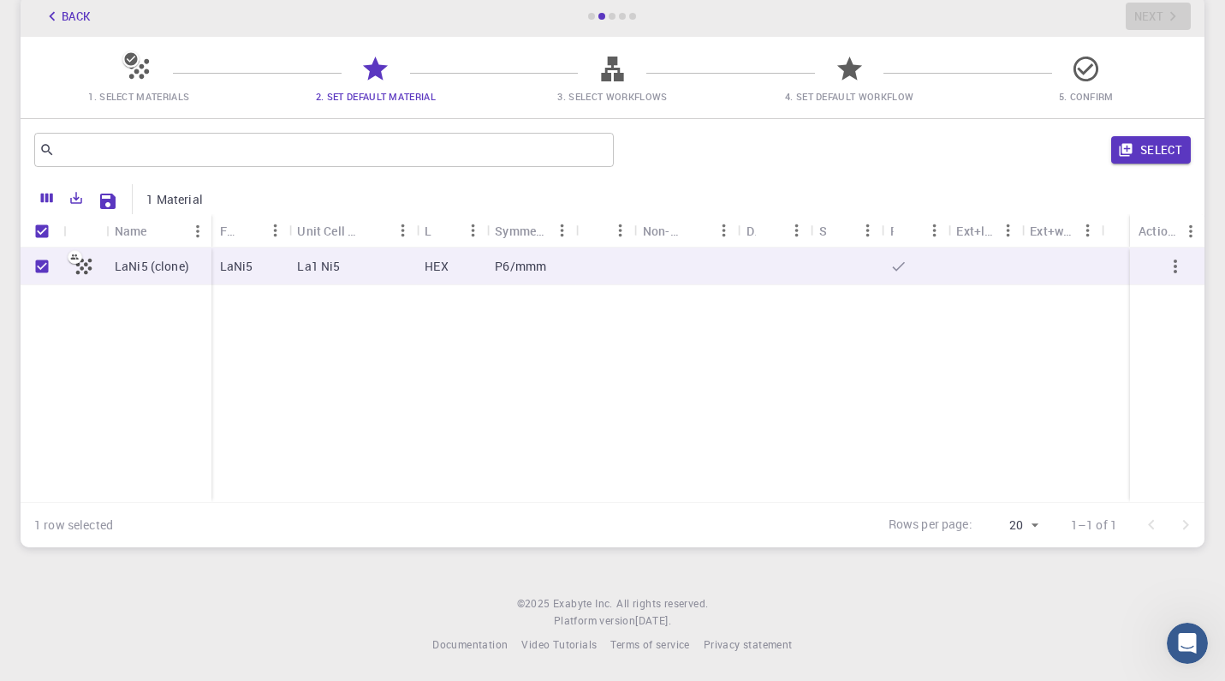
checkbox input "true"
click at [531, 266] on p "P6/mmm" at bounding box center [520, 266] width 51 height 17
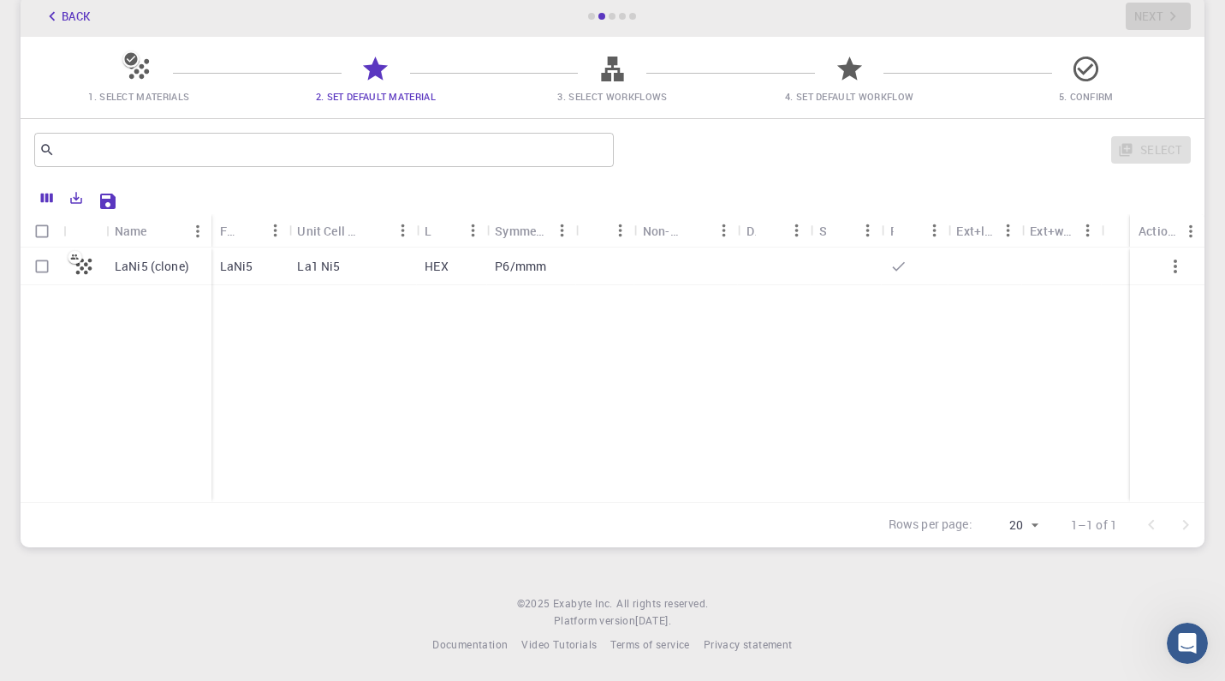
checkbox input "false"
click at [531, 266] on p "P6/mmm" at bounding box center [520, 266] width 51 height 17
checkbox input "true"
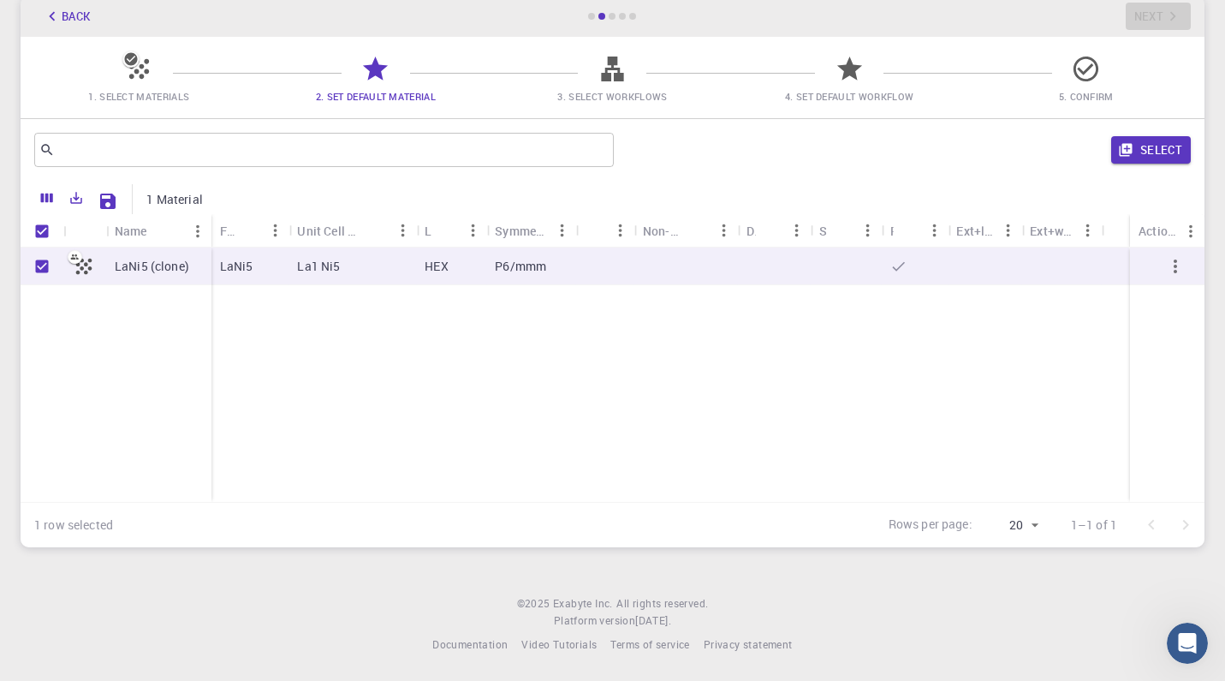
click at [794, 318] on div "LaNi5 (clone) LaNi5 La1 Ni5 HEX P6/mmm" at bounding box center [613, 374] width 1184 height 254
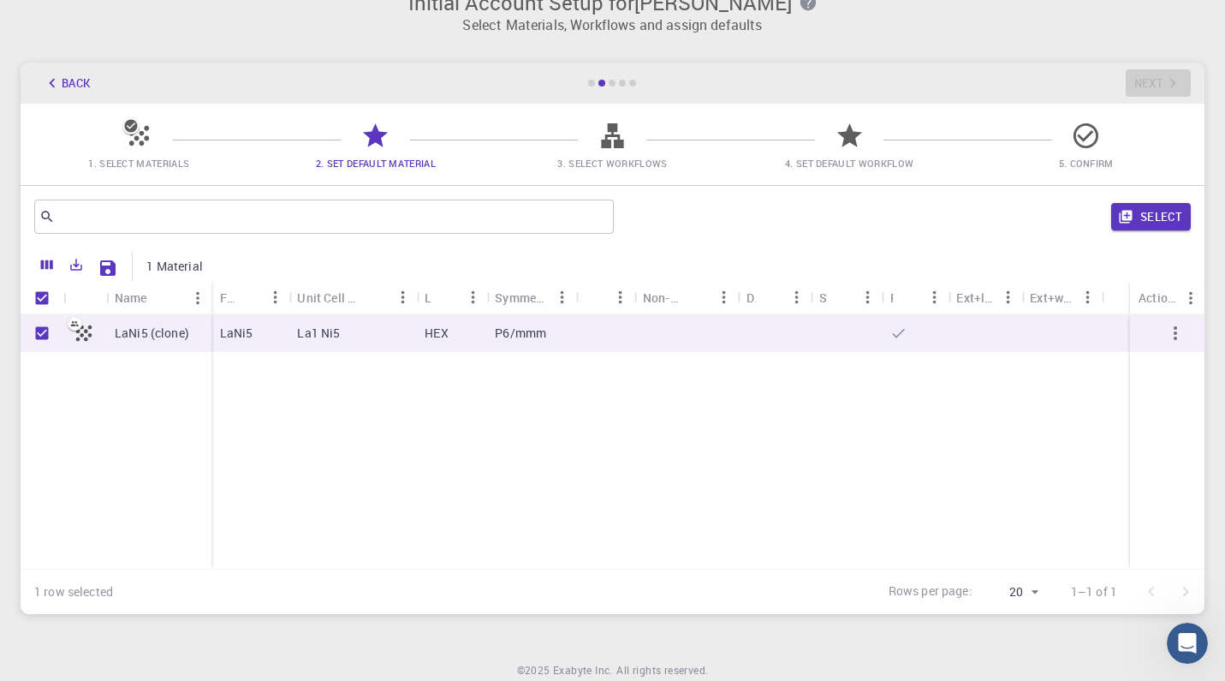
scroll to position [0, 0]
